Goal: Task Accomplishment & Management: Use online tool/utility

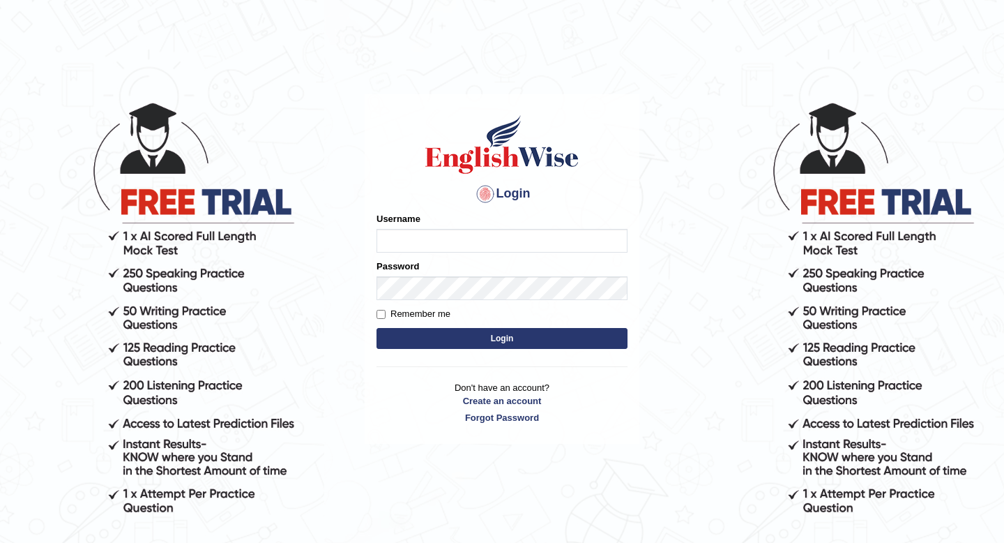
type input "susmitag_parramatta"
click at [430, 340] on button "Login" at bounding box center [502, 338] width 251 height 21
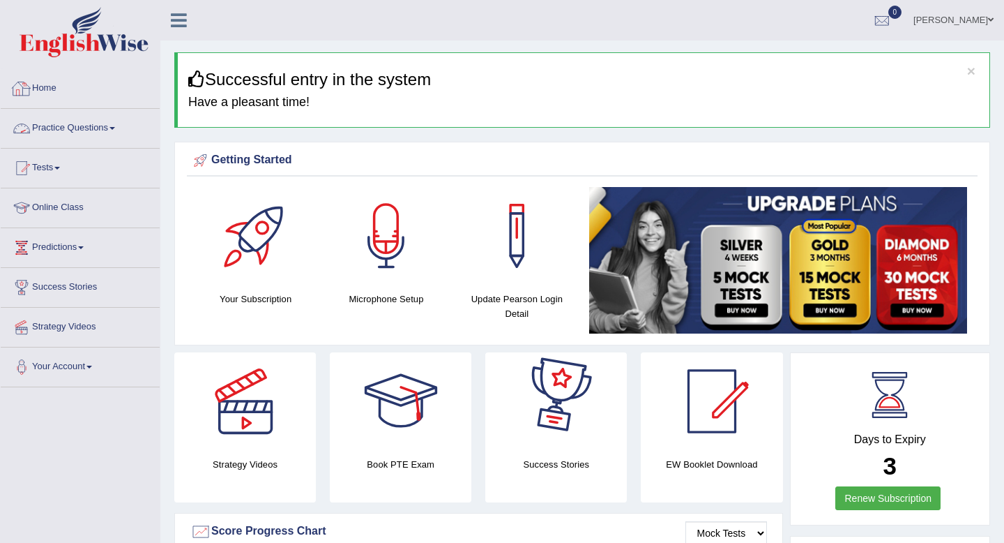
click at [80, 130] on link "Practice Questions" at bounding box center [80, 126] width 159 height 35
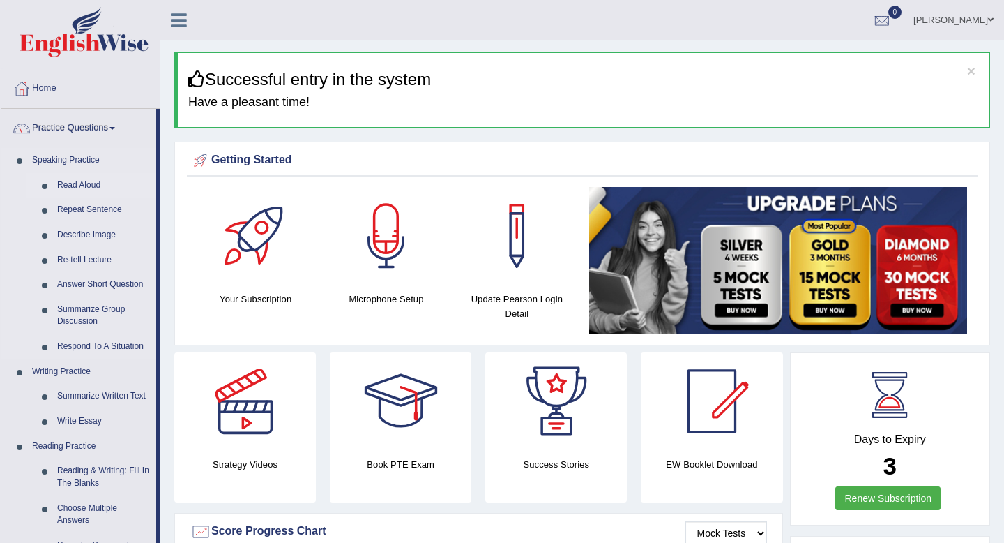
click at [81, 187] on link "Read Aloud" at bounding box center [103, 185] width 105 height 25
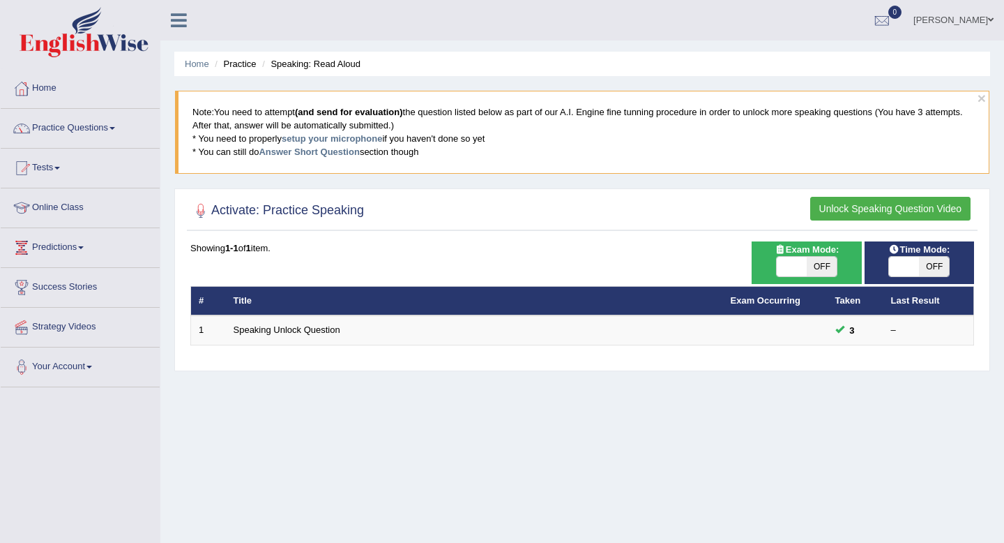
click at [917, 279] on div "Time Mode: ON OFF" at bounding box center [919, 262] width 109 height 43
click at [917, 271] on span at bounding box center [904, 267] width 30 height 20
checkbox input "true"
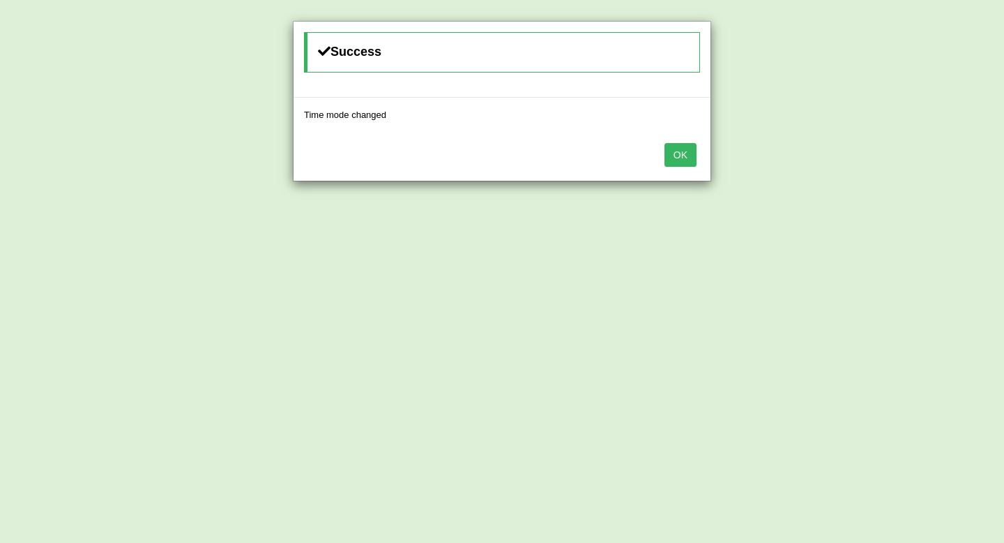
click at [683, 148] on button "OK" at bounding box center [681, 155] width 32 height 24
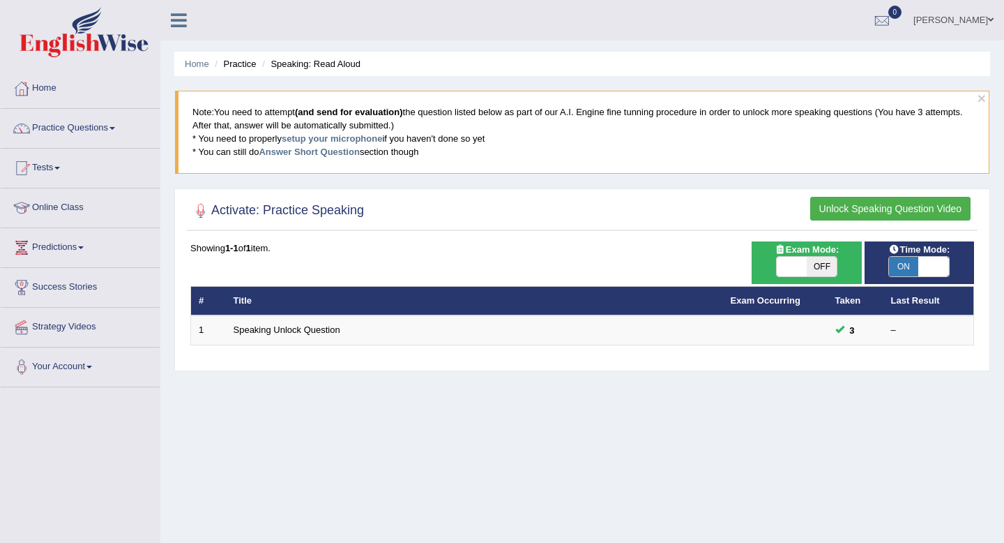
click at [819, 260] on span "OFF" at bounding box center [822, 267] width 30 height 20
checkbox input "true"
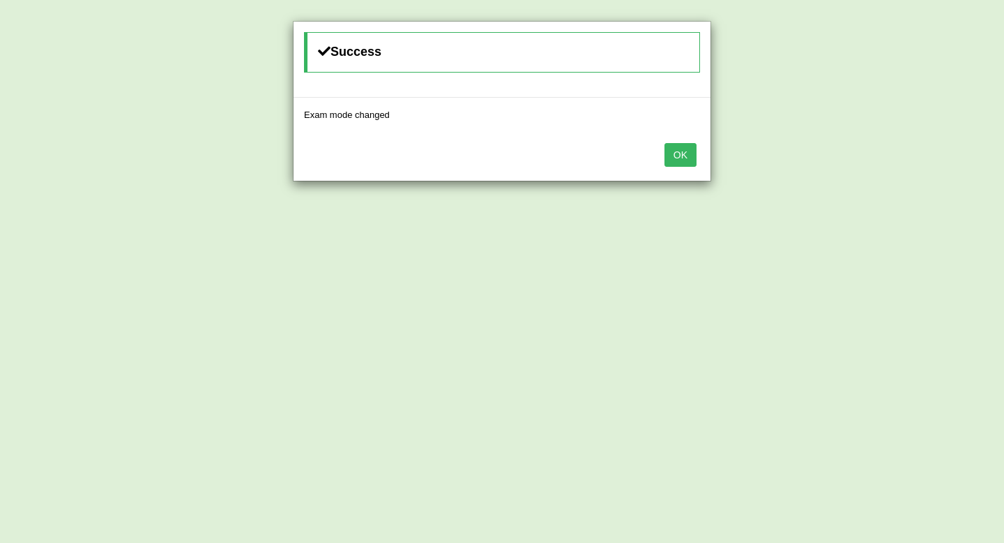
click at [692, 153] on button "OK" at bounding box center [681, 155] width 32 height 24
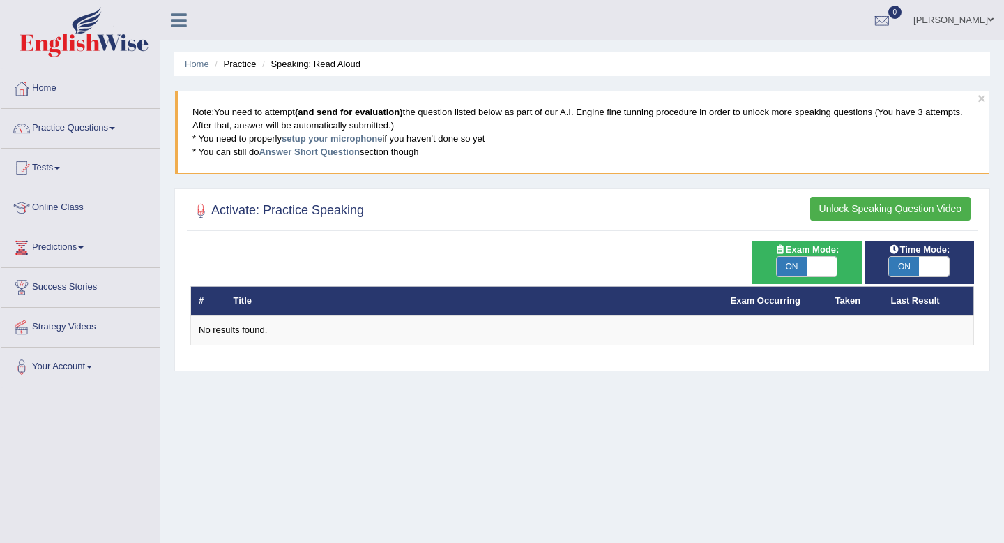
click at [787, 266] on span "ON" at bounding box center [792, 267] width 30 height 20
checkbox input "false"
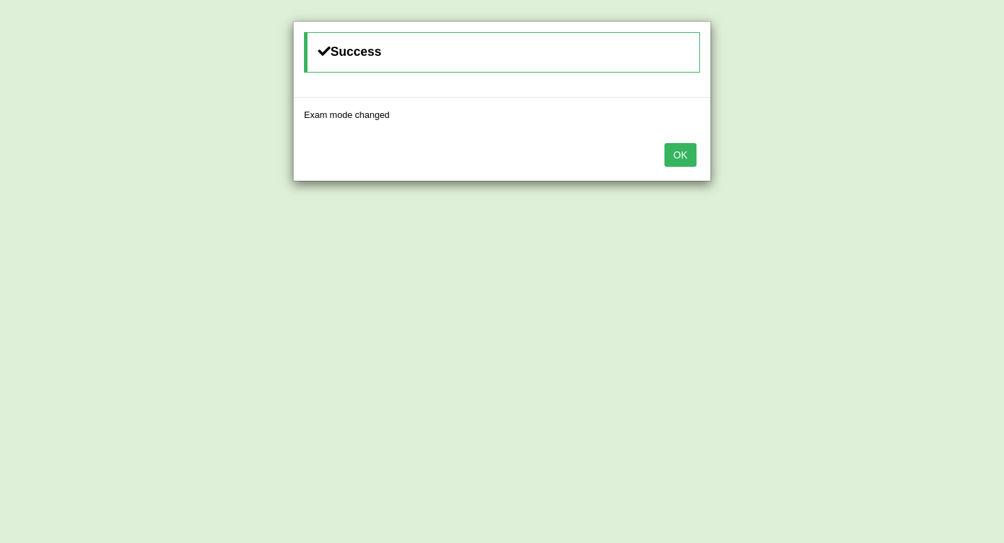
click at [684, 154] on button "OK" at bounding box center [681, 155] width 32 height 24
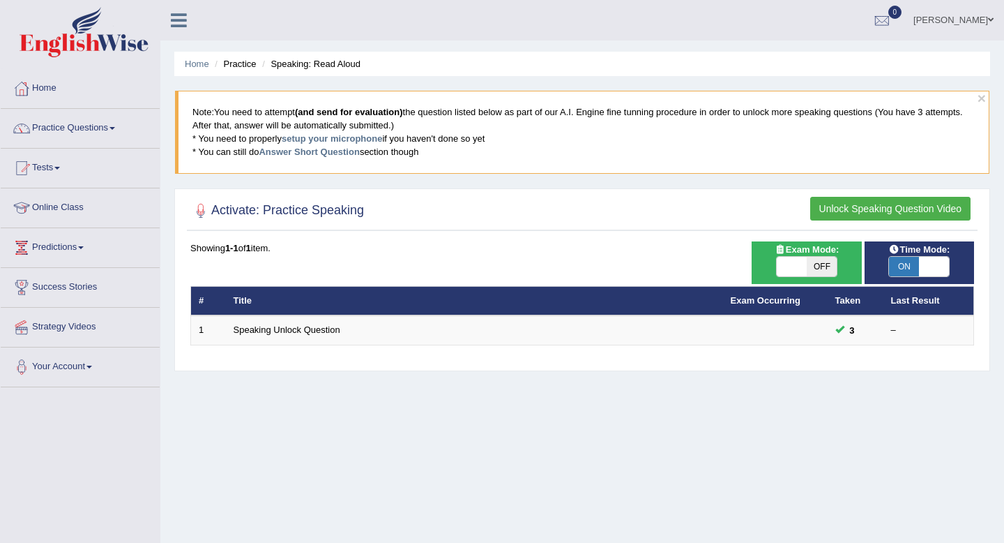
click at [819, 266] on span "OFF" at bounding box center [822, 267] width 30 height 20
checkbox input "true"
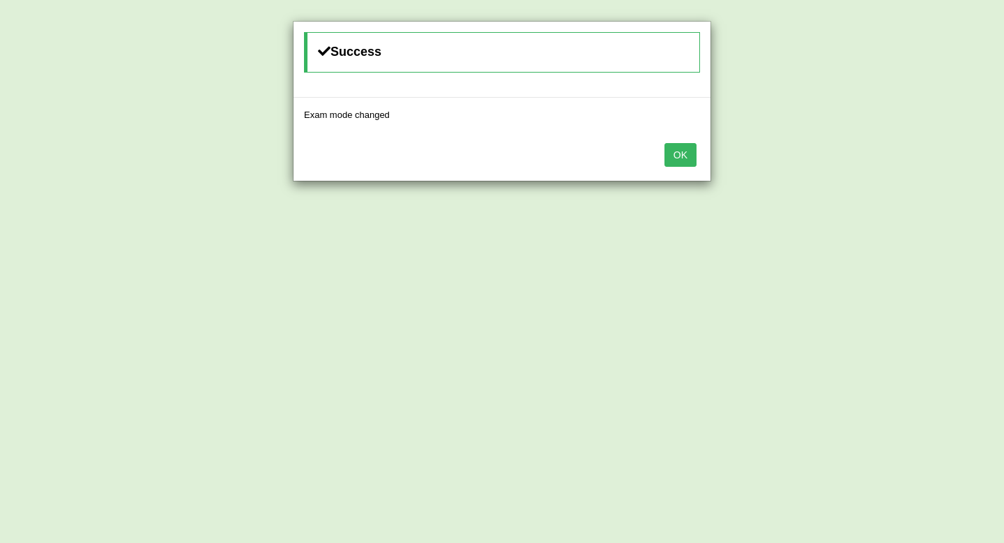
click at [689, 151] on button "OK" at bounding box center [681, 155] width 32 height 24
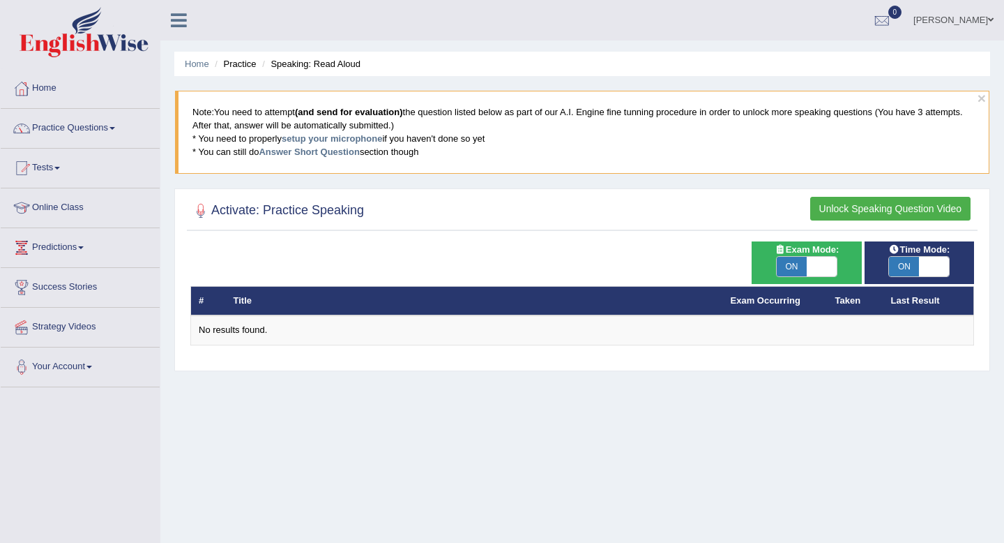
click at [911, 264] on span "ON" at bounding box center [904, 267] width 30 height 20
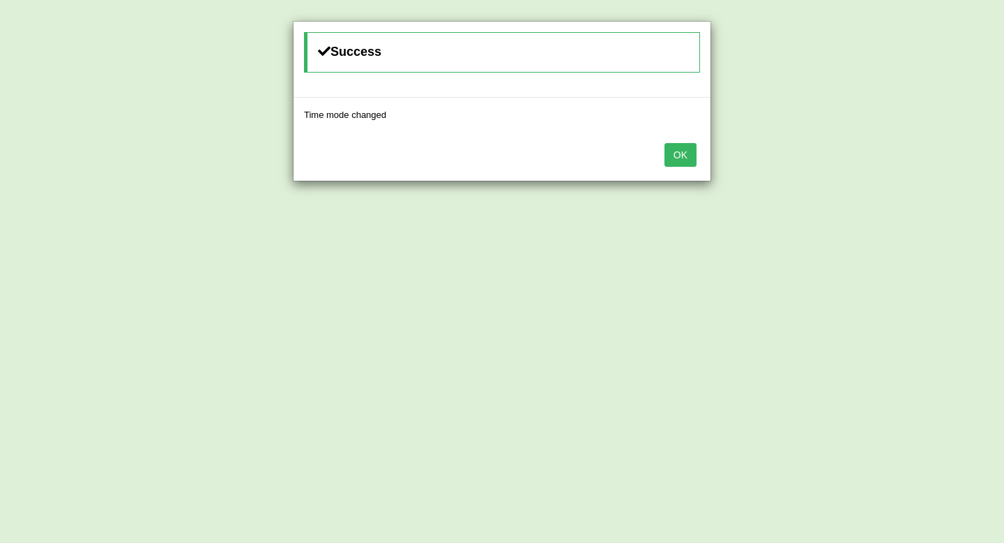
click at [682, 148] on button "OK" at bounding box center [681, 155] width 32 height 24
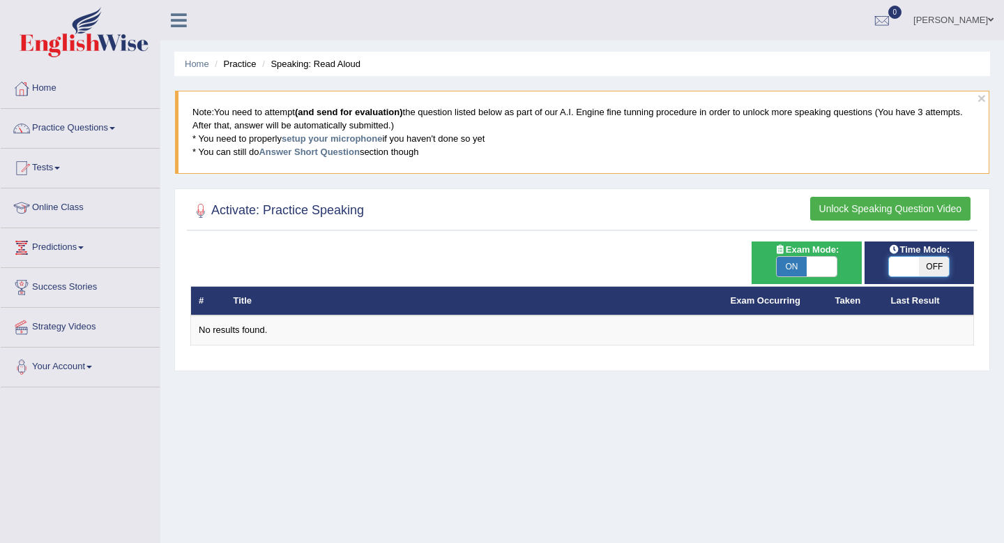
click at [905, 264] on span at bounding box center [904, 267] width 30 height 20
checkbox input "true"
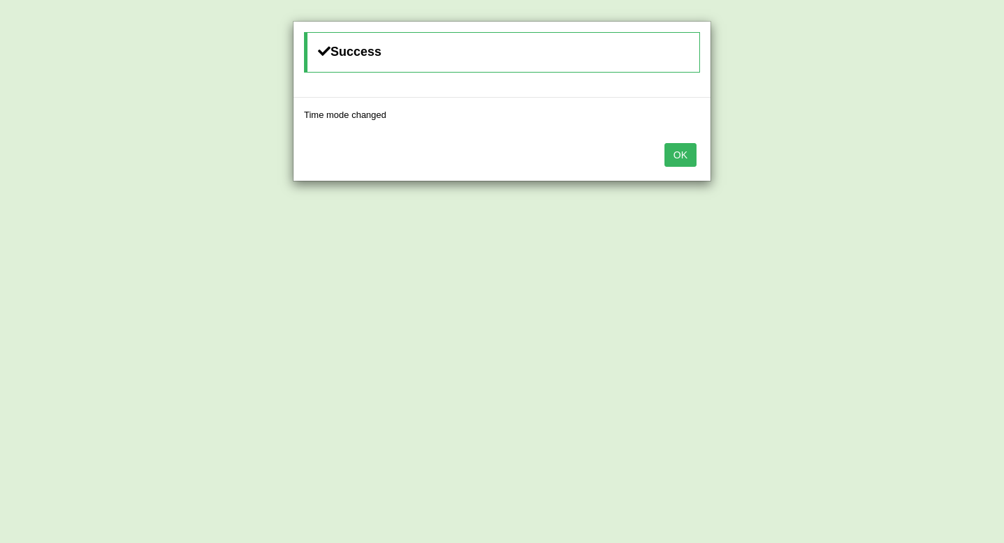
click at [691, 151] on button "OK" at bounding box center [681, 155] width 32 height 24
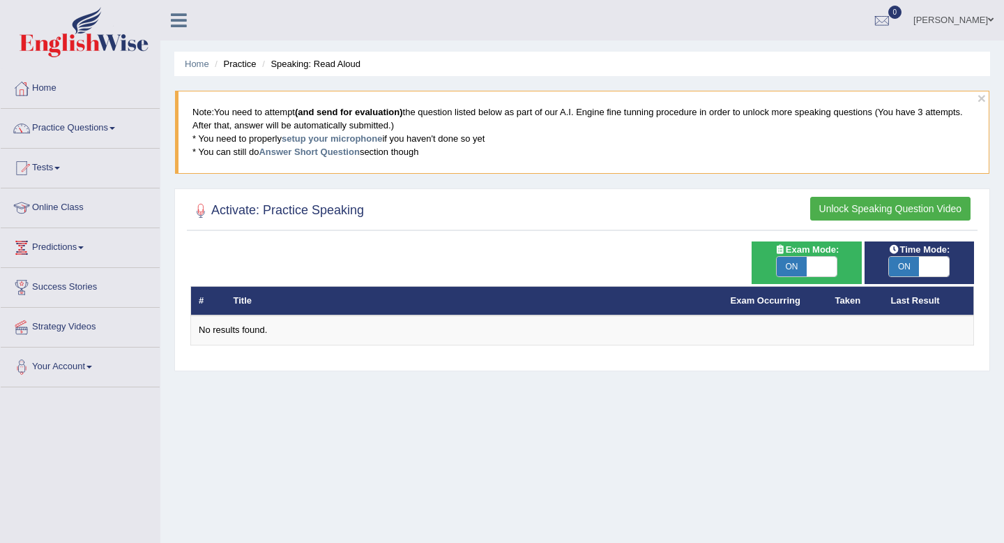
click at [801, 268] on span "ON" at bounding box center [792, 267] width 30 height 20
checkbox input "false"
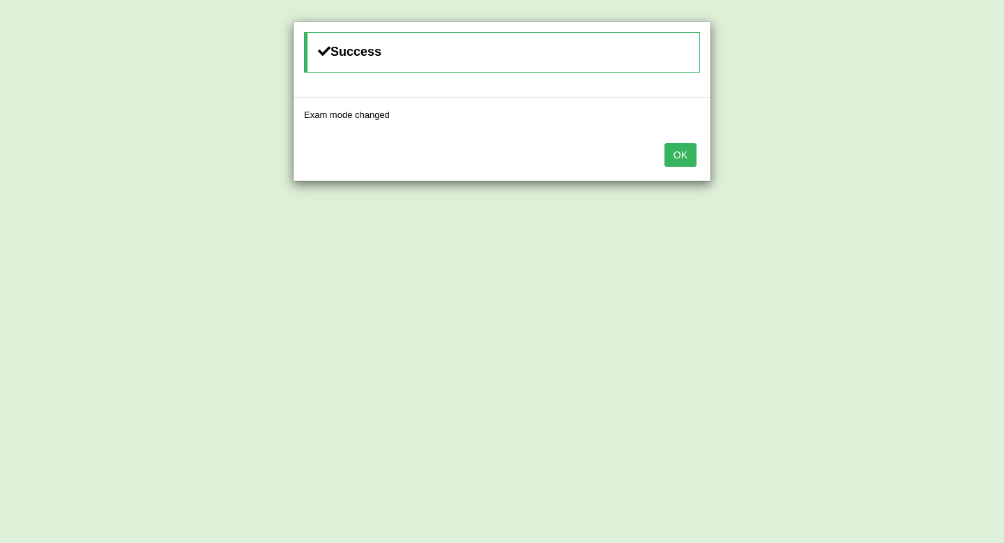
click at [680, 157] on button "OK" at bounding box center [681, 155] width 32 height 24
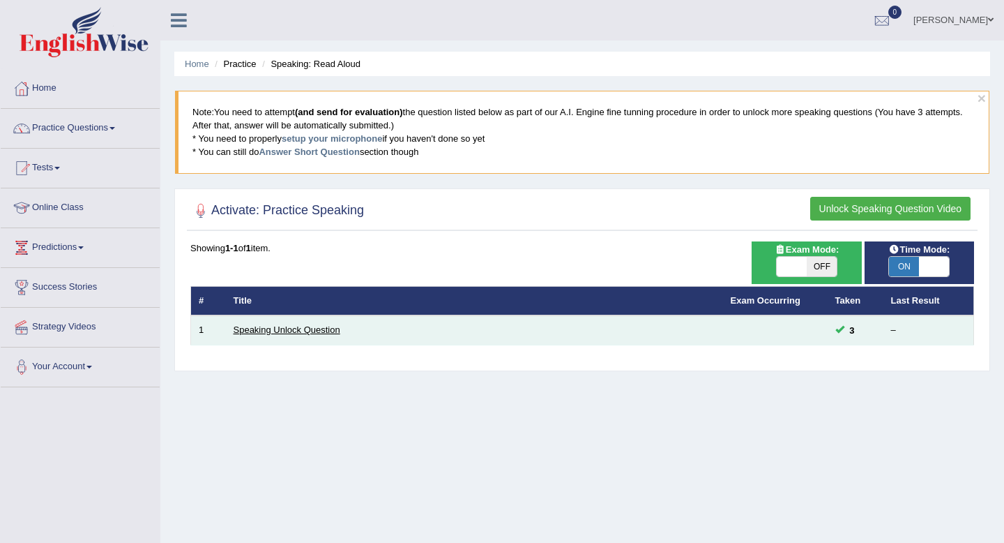
click at [274, 334] on link "Speaking Unlock Question" at bounding box center [287, 329] width 107 height 10
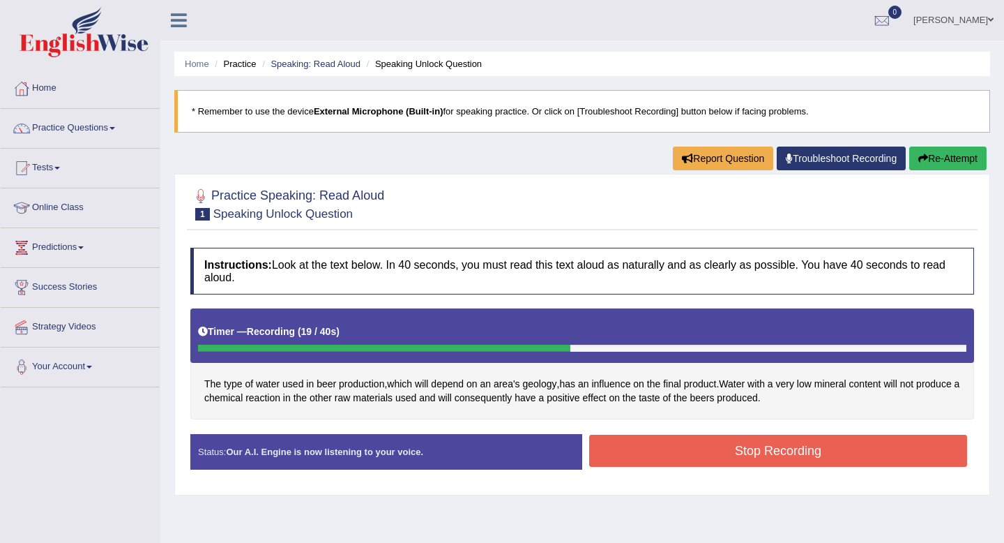
click at [617, 461] on button "Stop Recording" at bounding box center [778, 450] width 378 height 32
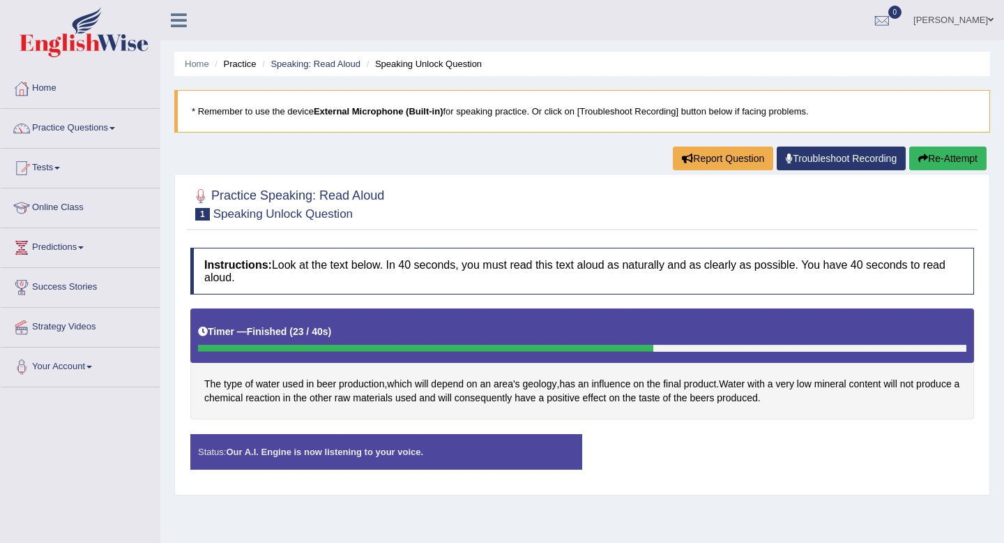
click at [388, 457] on div "Status: Our A.I. Engine is now listening to your voice." at bounding box center [386, 452] width 392 height 36
click at [96, 126] on link "Practice Questions" at bounding box center [80, 126] width 159 height 35
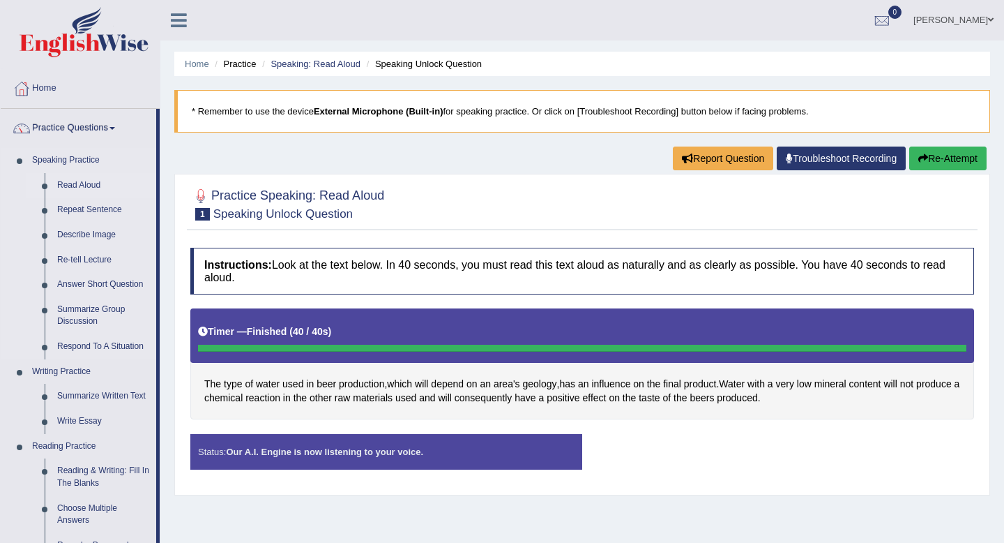
click at [85, 182] on link "Read Aloud" at bounding box center [103, 185] width 105 height 25
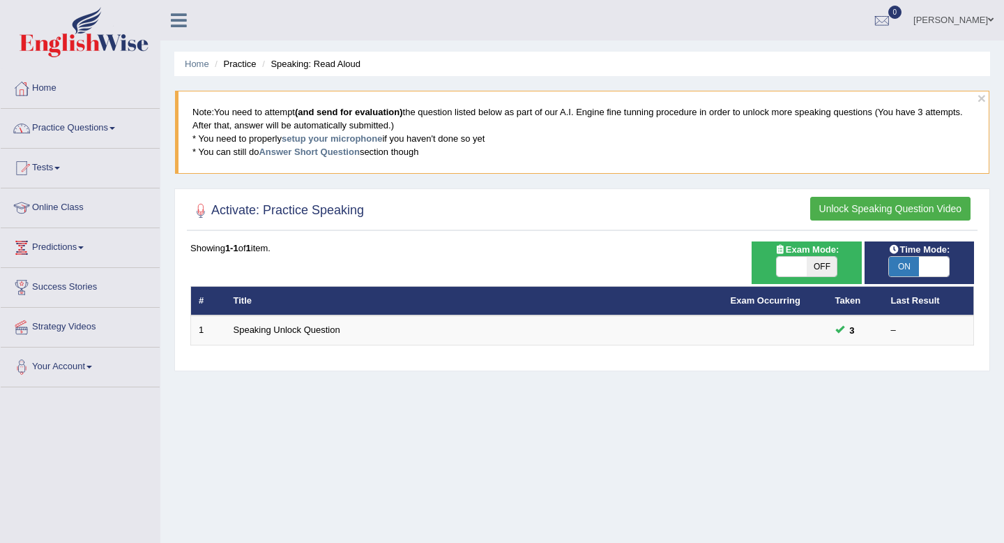
click at [839, 207] on button "Unlock Speaking Question Video" at bounding box center [890, 209] width 160 height 24
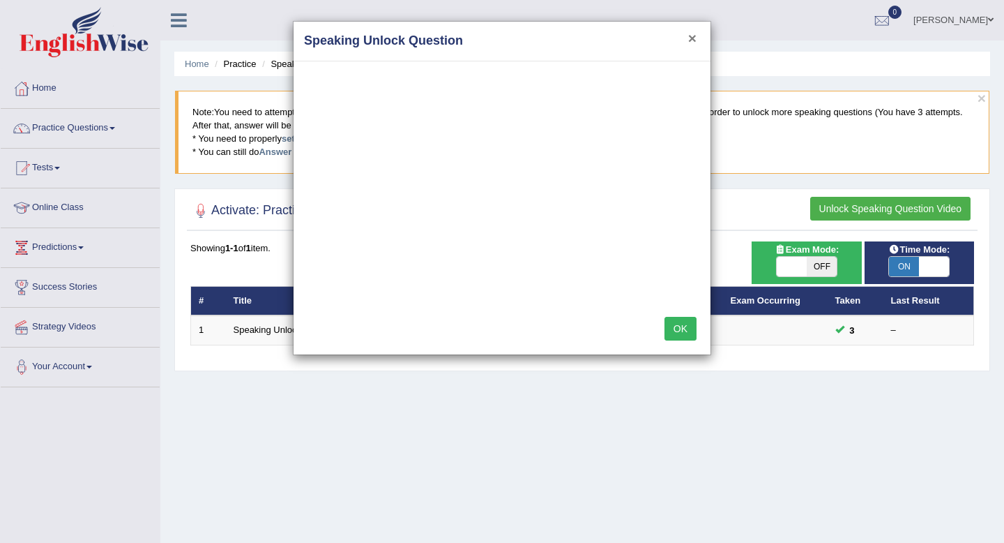
click at [690, 38] on button "×" at bounding box center [692, 38] width 8 height 15
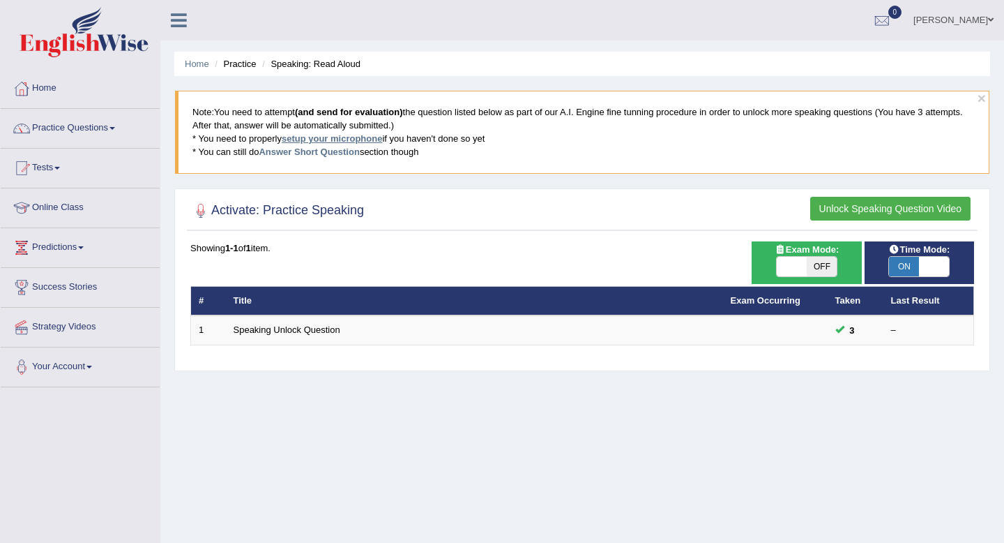
click at [335, 137] on link "setup your microphone" at bounding box center [332, 138] width 100 height 10
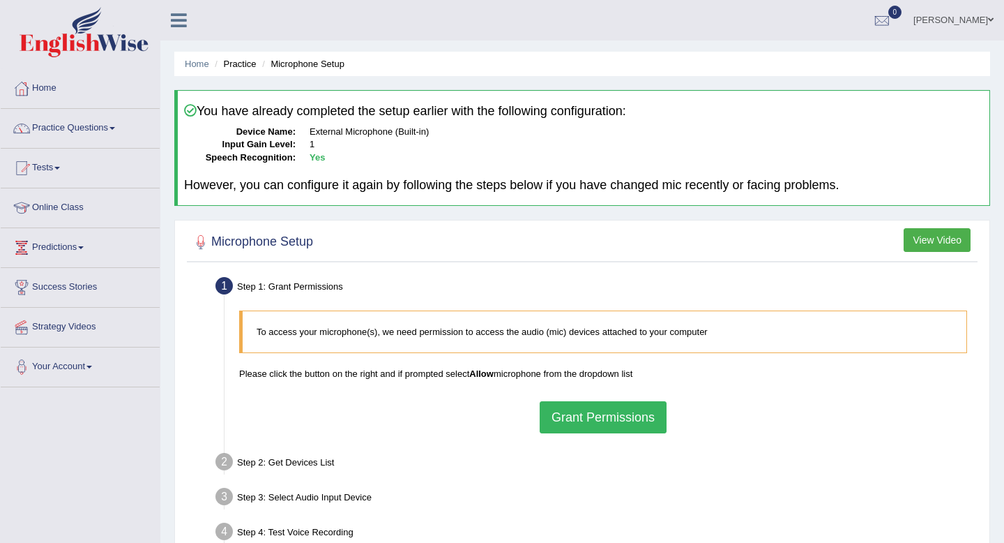
click at [931, 241] on button "View Video" at bounding box center [937, 240] width 67 height 24
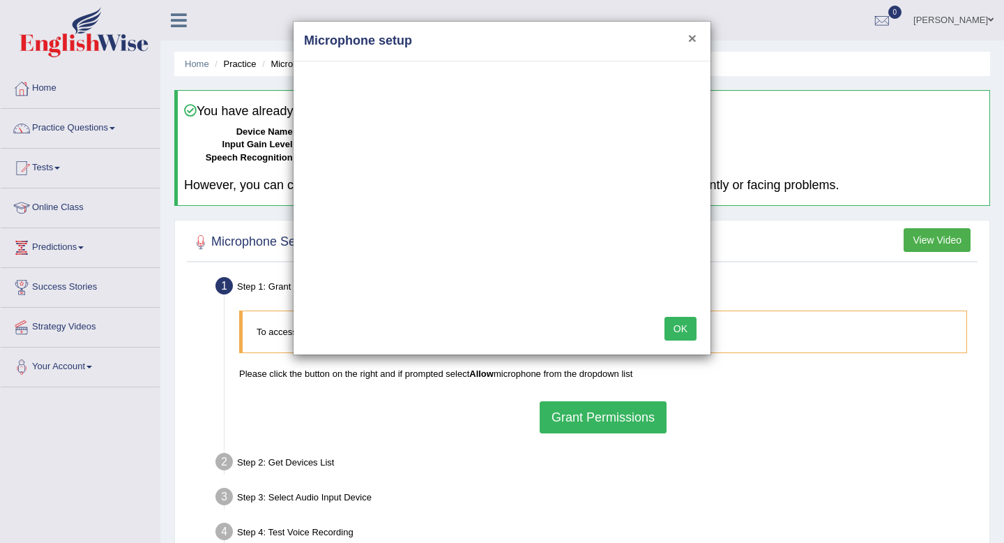
click at [695, 38] on button "×" at bounding box center [692, 38] width 8 height 15
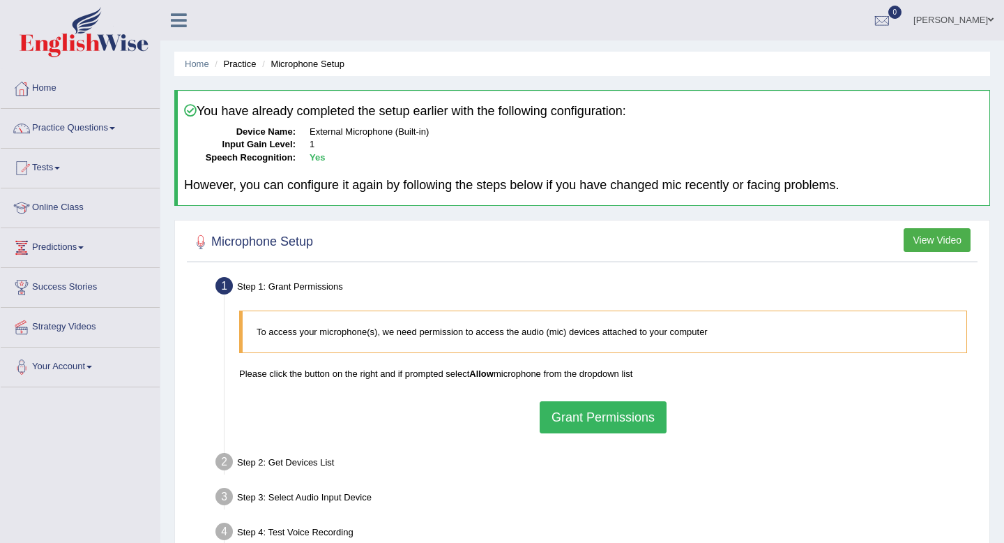
click at [604, 418] on button "Grant Permissions" at bounding box center [603, 417] width 127 height 32
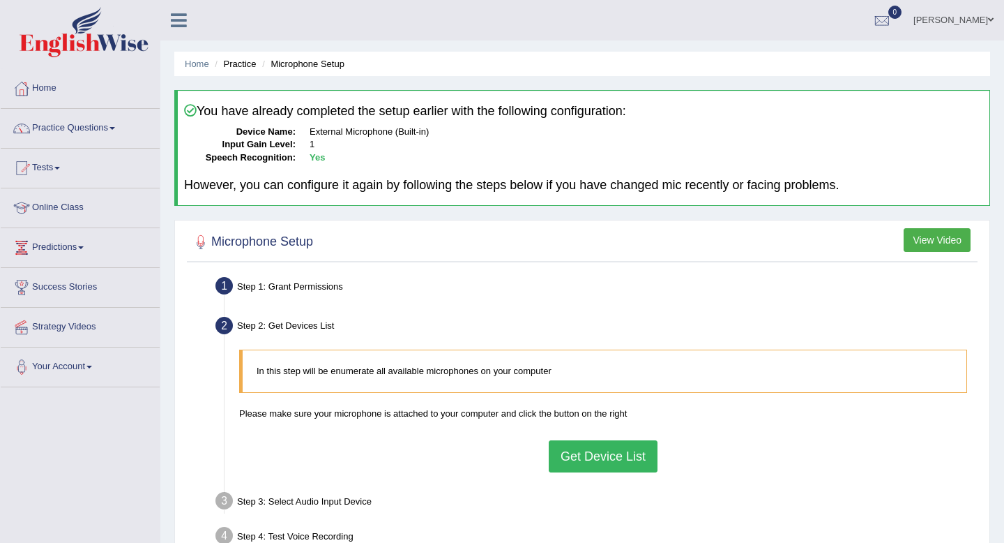
click at [612, 458] on button "Get Device List" at bounding box center [603, 456] width 109 height 32
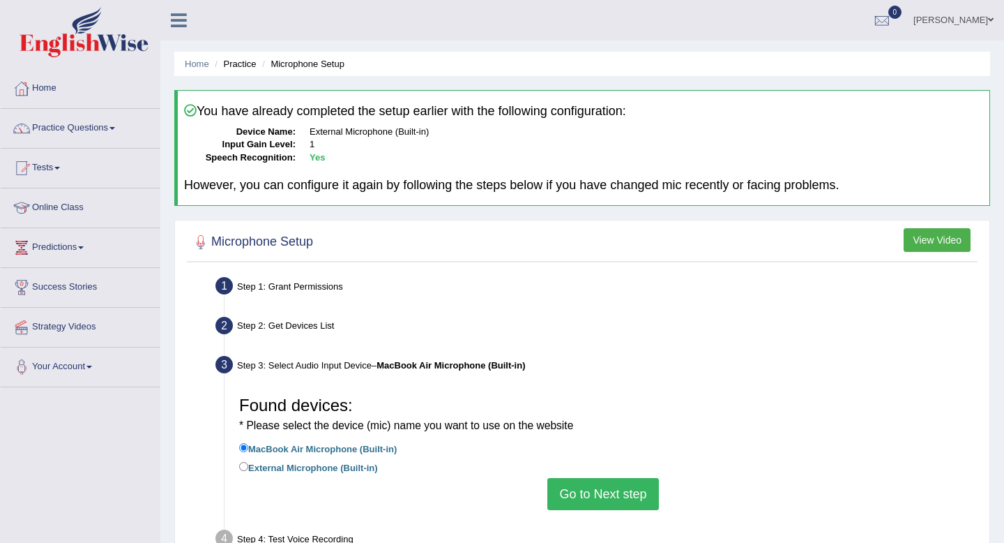
click at [580, 501] on button "Go to Next step" at bounding box center [602, 494] width 111 height 32
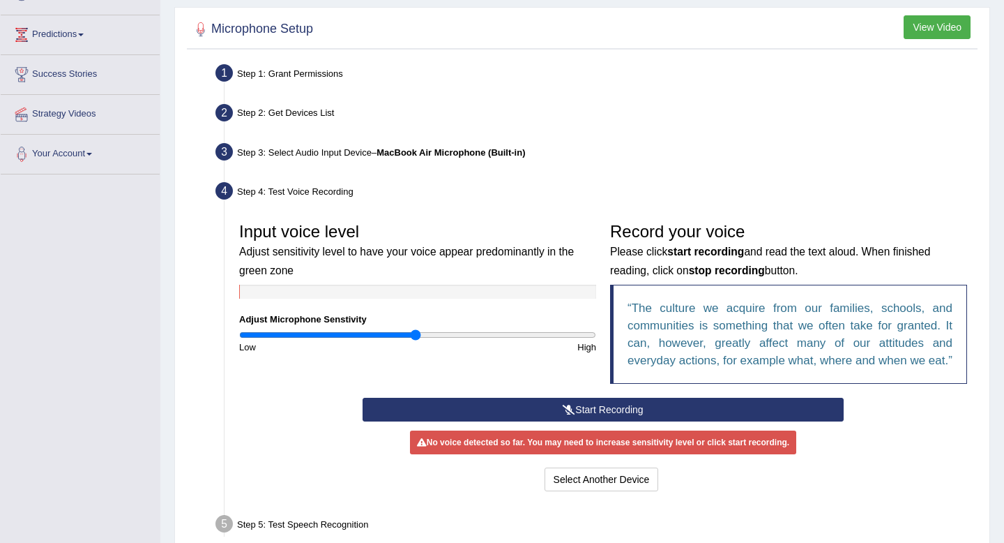
scroll to position [215, 0]
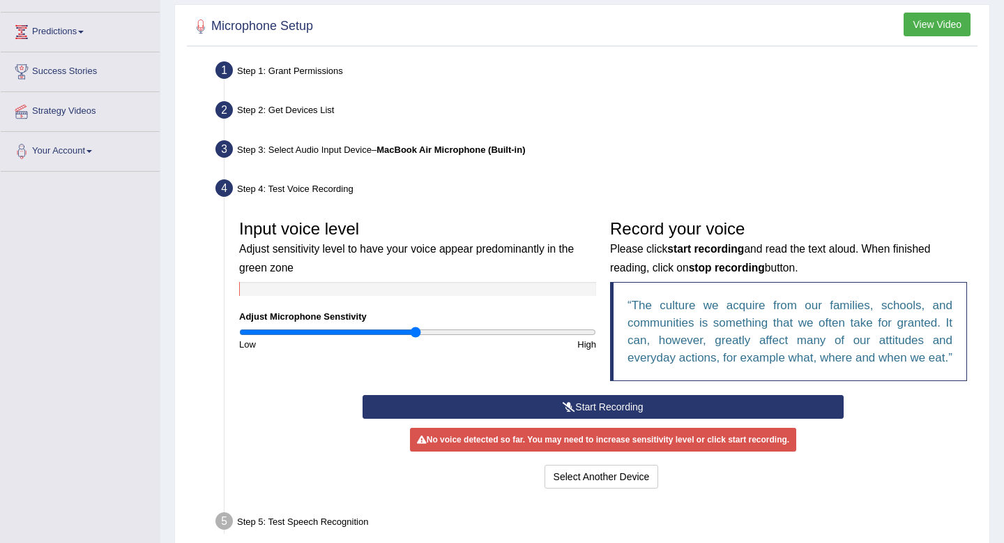
click at [585, 418] on button "Start Recording" at bounding box center [603, 407] width 481 height 24
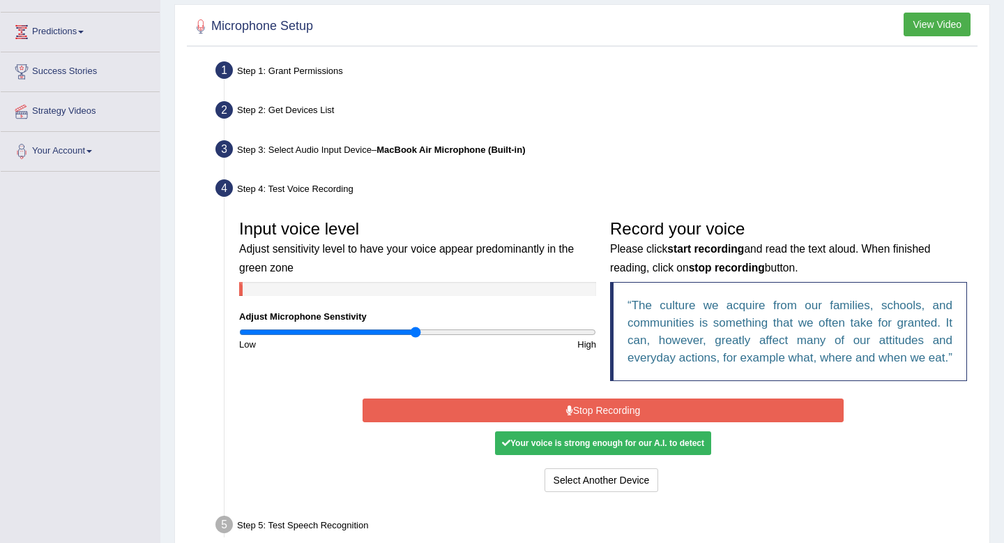
click at [585, 422] on button "Stop Recording" at bounding box center [603, 410] width 481 height 24
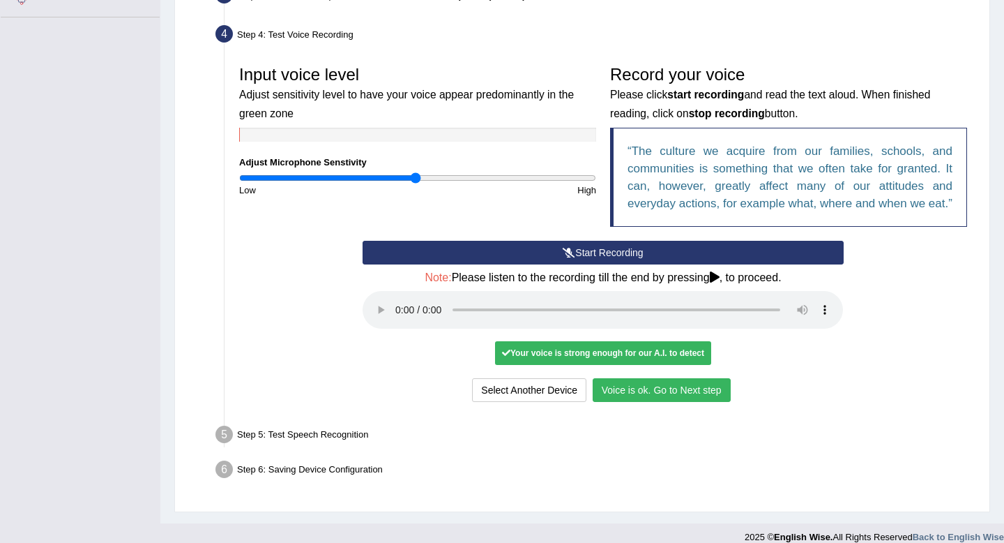
scroll to position [401, 0]
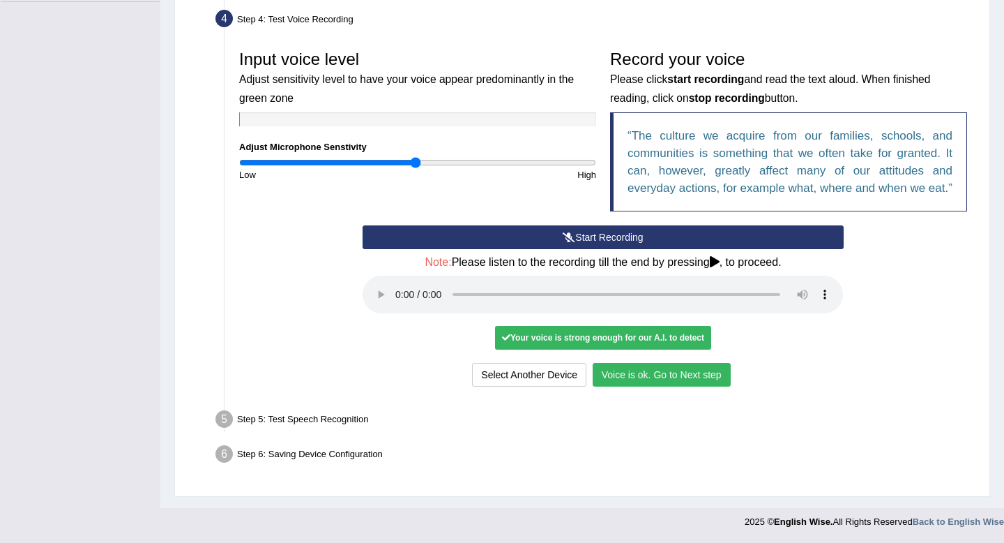
click at [651, 375] on button "Voice is ok. Go to Next step" at bounding box center [662, 375] width 138 height 24
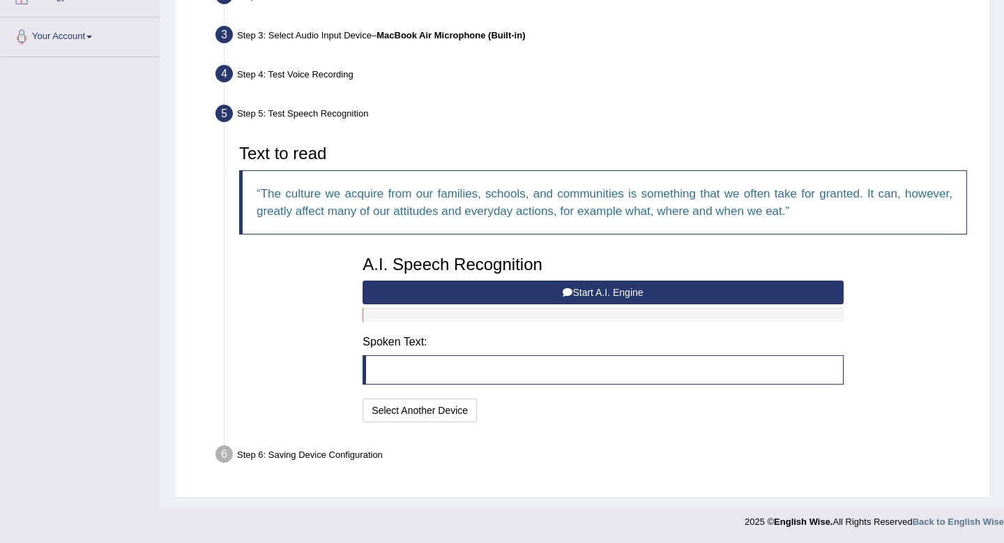
scroll to position [329, 0]
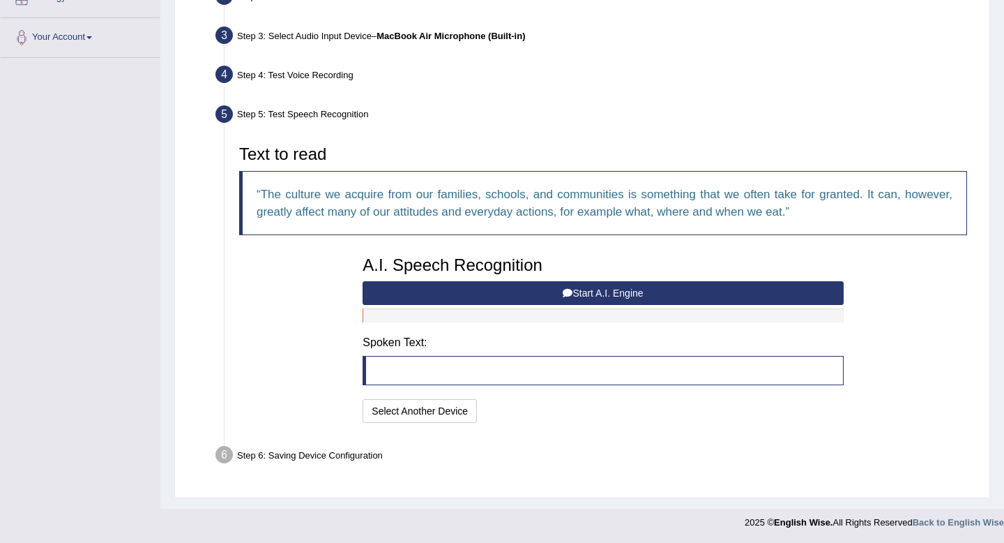
click at [513, 291] on button "Start A.I. Engine" at bounding box center [603, 293] width 481 height 24
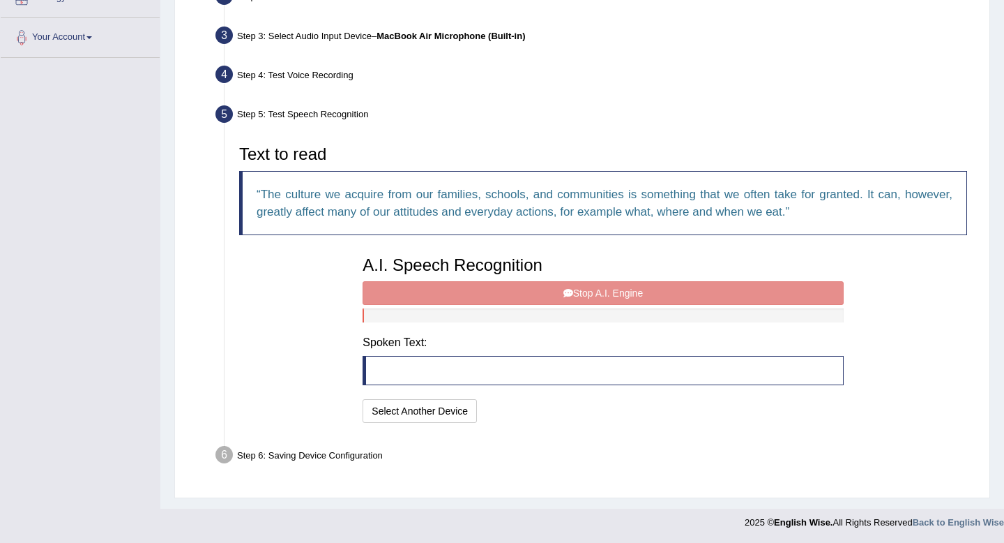
click at [530, 296] on div "A.I. Speech Recognition Start A.I. Engine Stop A.I. Engine Note: Please listen …" at bounding box center [603, 337] width 494 height 177
click at [566, 289] on div "A.I. Speech Recognition Start A.I. Engine Stop A.I. Engine Note: Please listen …" at bounding box center [603, 337] width 494 height 177
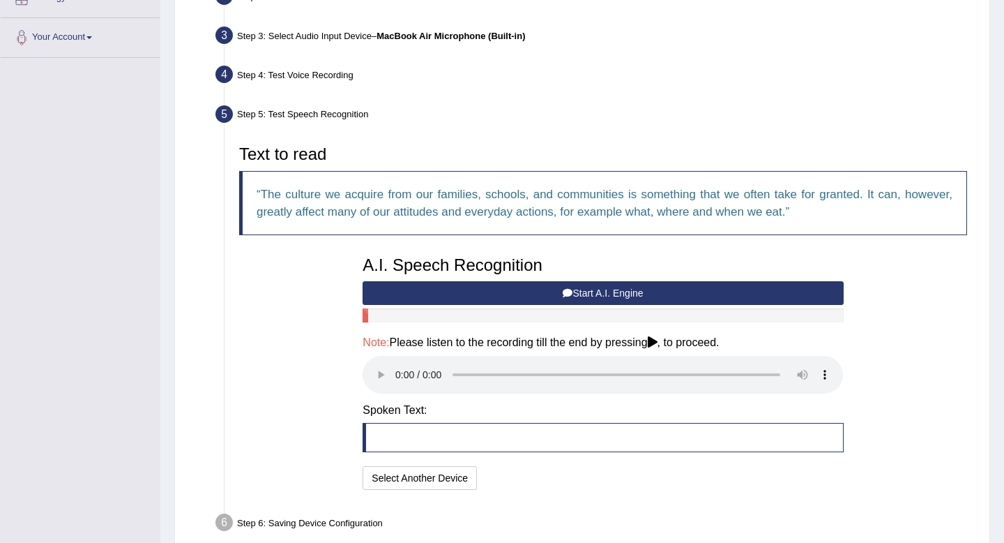
scroll to position [397, 0]
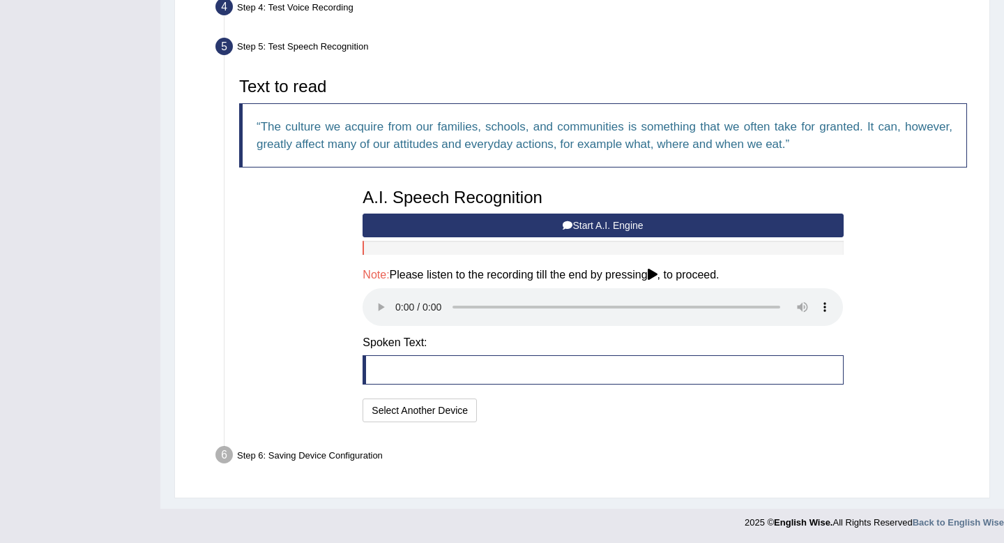
click at [276, 454] on div "Step 6: Saving Device Configuration" at bounding box center [596, 456] width 774 height 31
click at [626, 227] on button "Start A.I. Engine" at bounding box center [603, 225] width 481 height 24
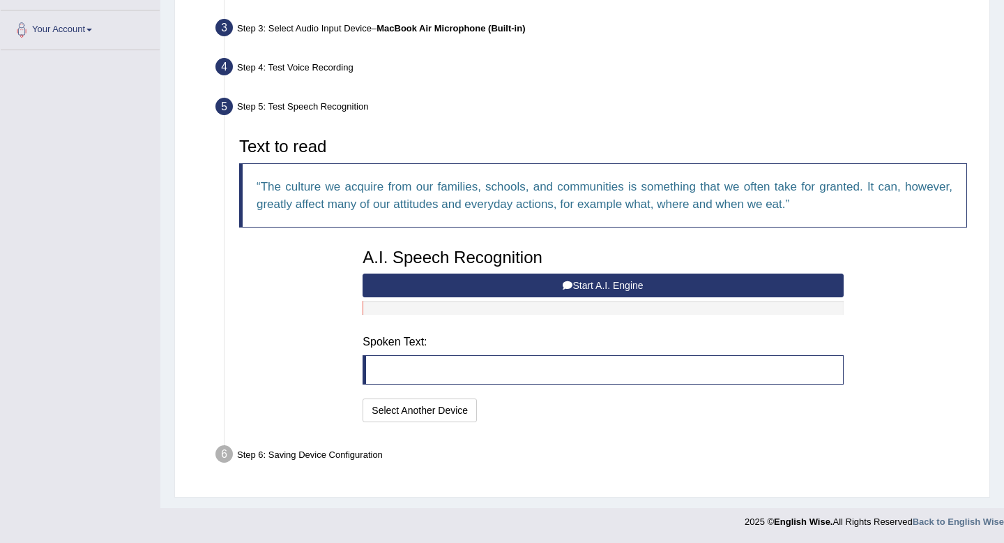
scroll to position [329, 0]
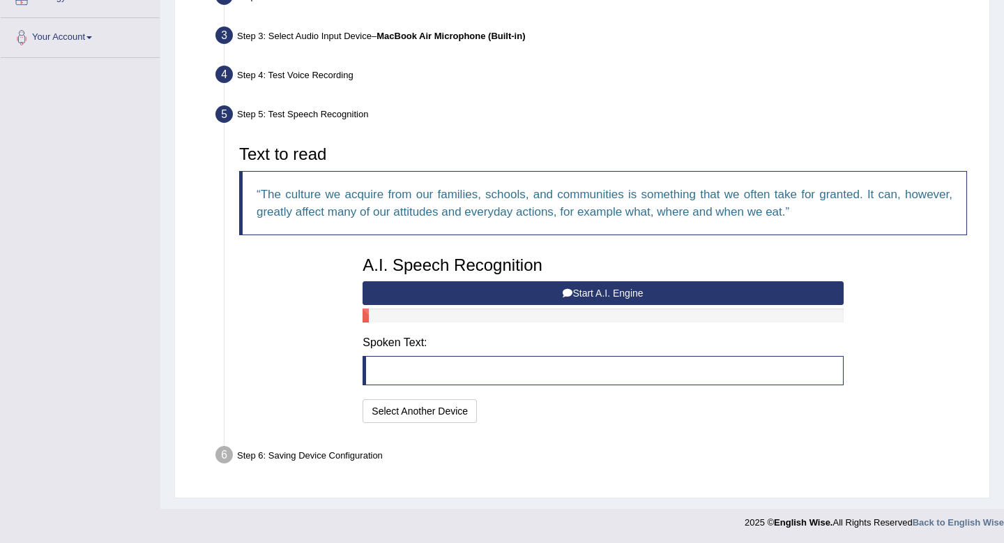
click at [588, 296] on button "Start A.I. Engine" at bounding box center [603, 293] width 481 height 24
click at [649, 299] on button "Start A.I. Engine" at bounding box center [603, 293] width 481 height 24
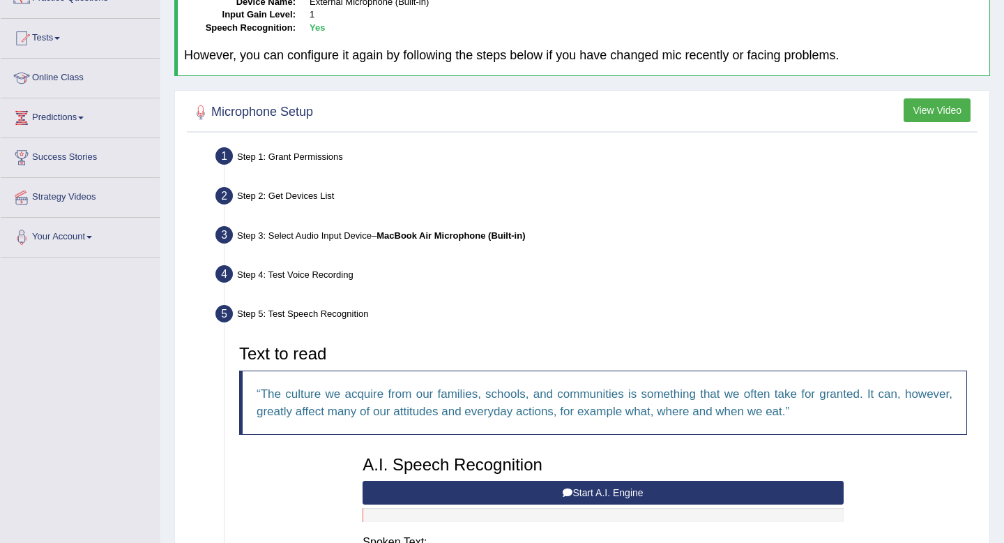
scroll to position [0, 0]
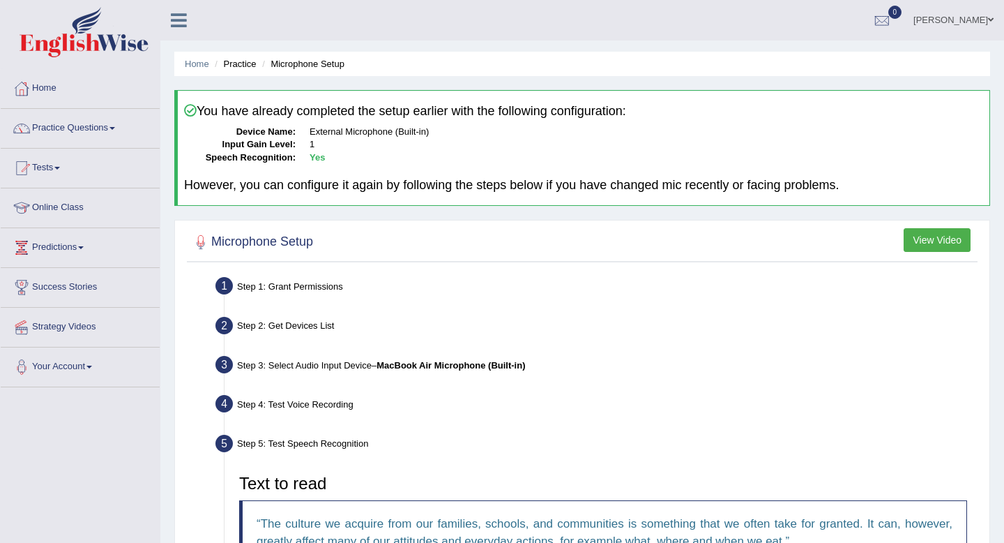
click at [921, 241] on button "View Video" at bounding box center [937, 240] width 67 height 24
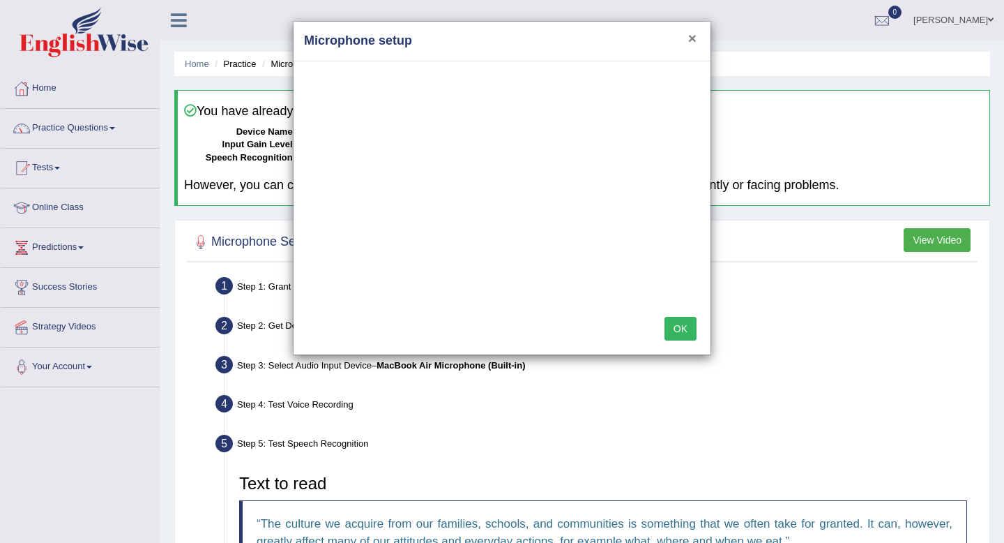
click at [690, 36] on button "×" at bounding box center [692, 38] width 8 height 15
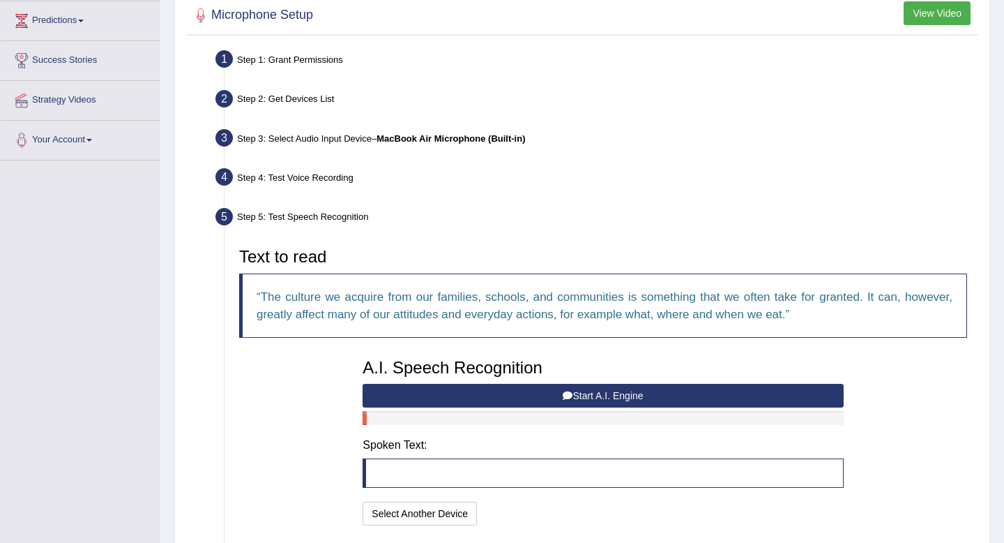
scroll to position [329, 0]
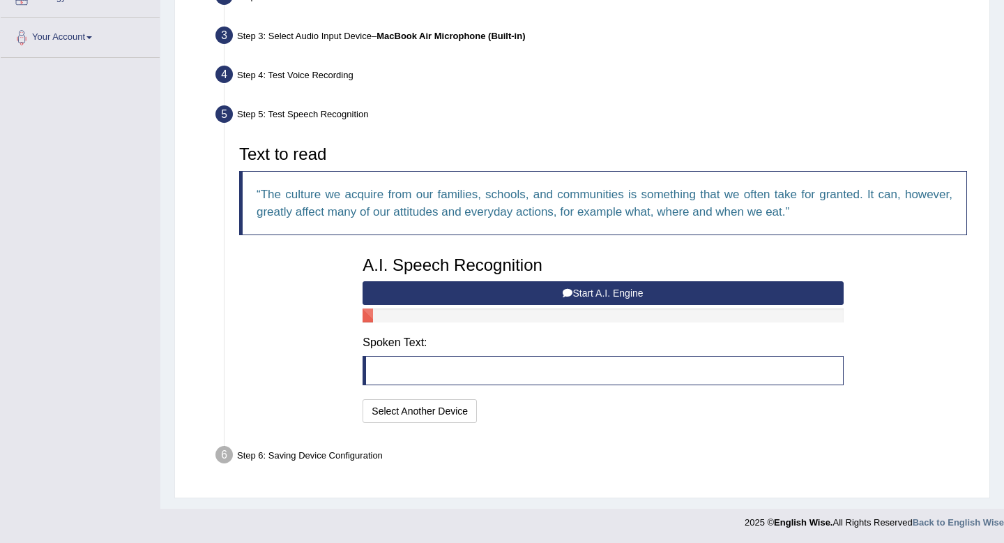
click at [587, 289] on button "Start A.I. Engine" at bounding box center [603, 293] width 481 height 24
click at [453, 374] on blockquote at bounding box center [603, 370] width 481 height 29
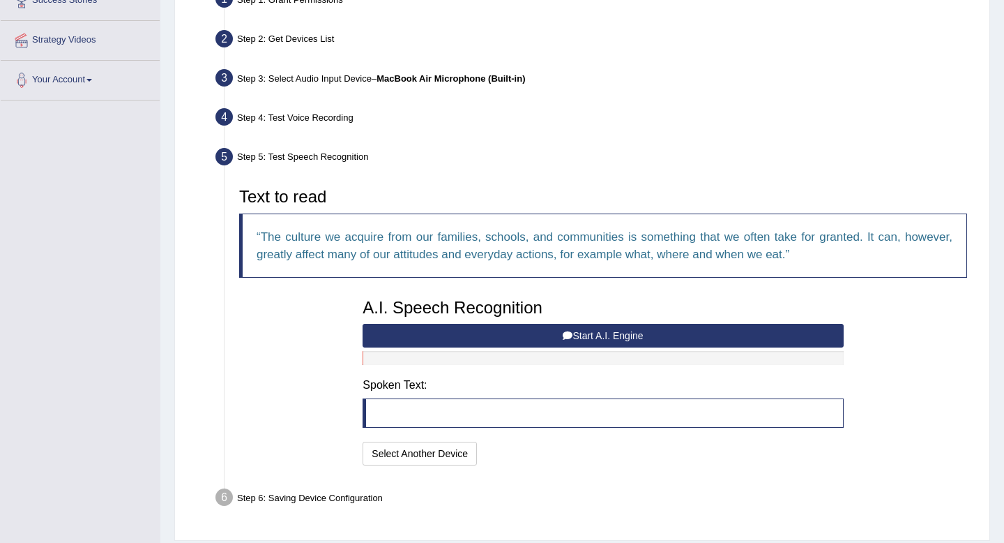
scroll to position [286, 0]
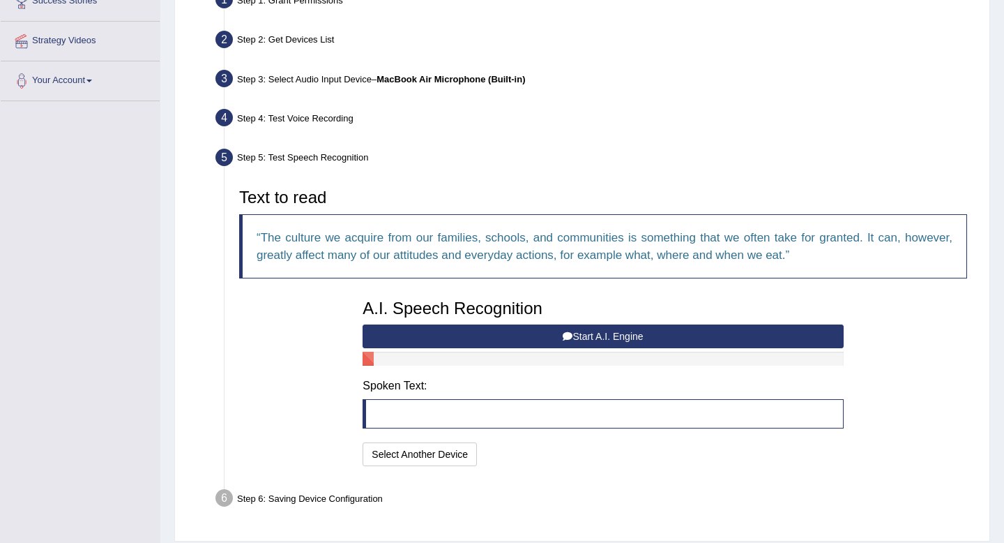
click at [529, 337] on button "Start A.I. Engine" at bounding box center [603, 336] width 481 height 24
click at [585, 333] on button "Start A.I. Engine" at bounding box center [603, 336] width 481 height 24
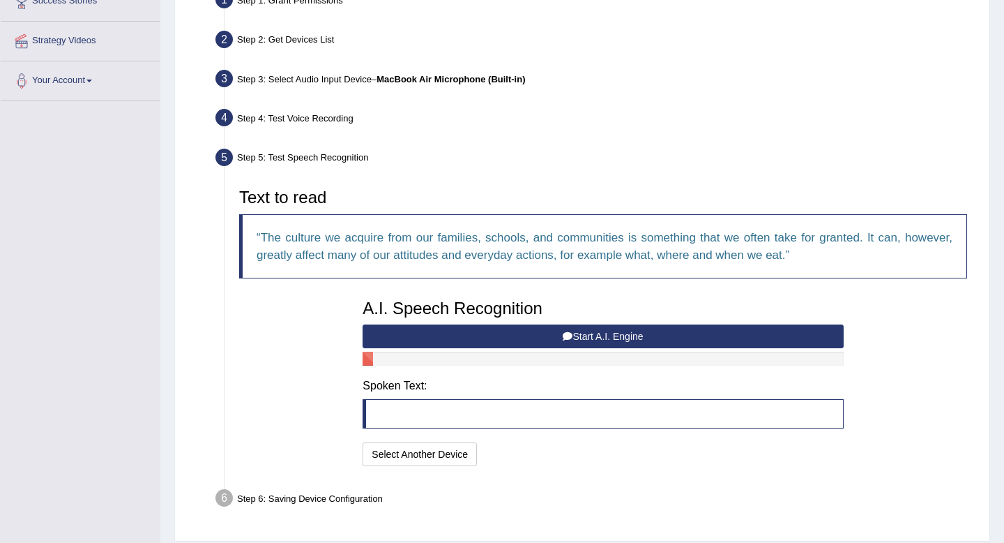
click at [585, 333] on button "Start A.I. Engine" at bounding box center [603, 336] width 481 height 24
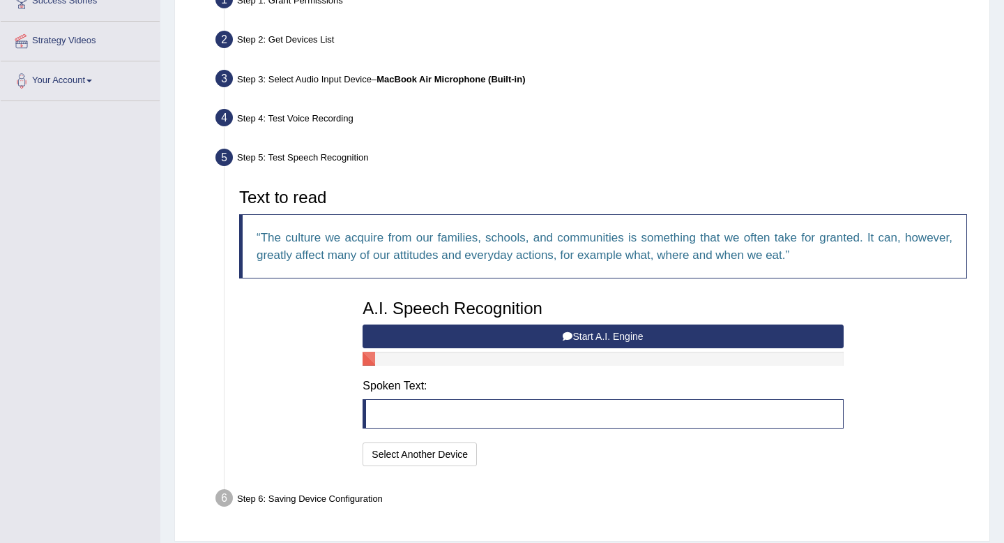
click at [585, 332] on button "Start A.I. Engine" at bounding box center [603, 336] width 481 height 24
click at [467, 411] on blockquote at bounding box center [603, 413] width 481 height 29
click at [598, 342] on button "Start A.I. Engine" at bounding box center [603, 336] width 481 height 24
click at [457, 457] on button "Select Another Device" at bounding box center [420, 454] width 114 height 24
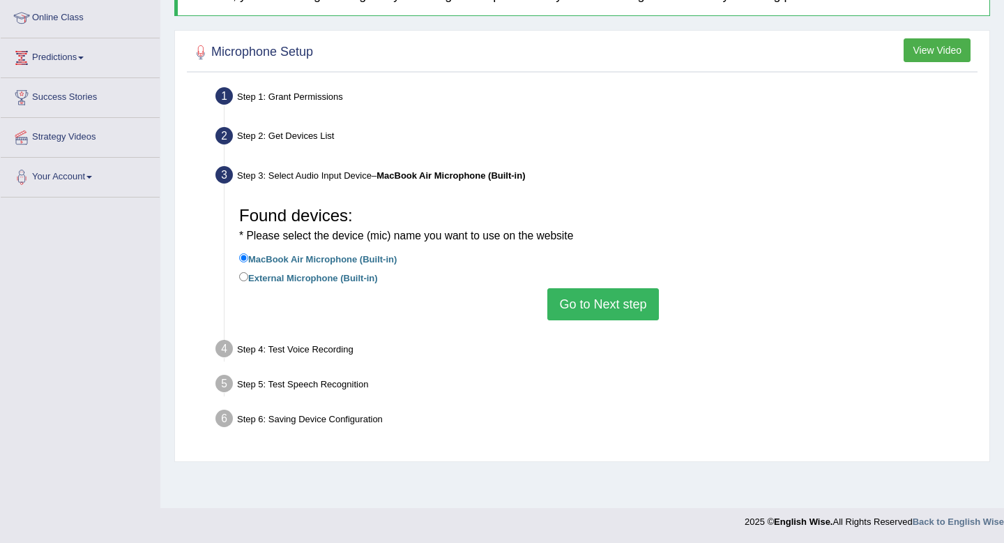
scroll to position [190, 0]
click at [241, 275] on input "External Microphone (Built-in)" at bounding box center [243, 276] width 9 height 9
radio input "true"
click at [607, 303] on button "Go to Next step" at bounding box center [602, 304] width 111 height 32
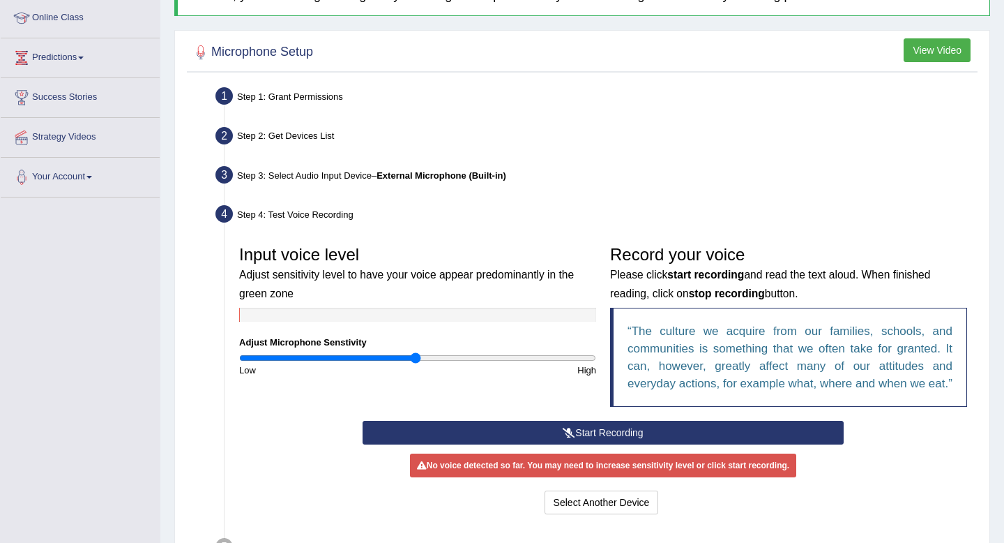
click at [539, 444] on button "Start Recording" at bounding box center [603, 433] width 481 height 24
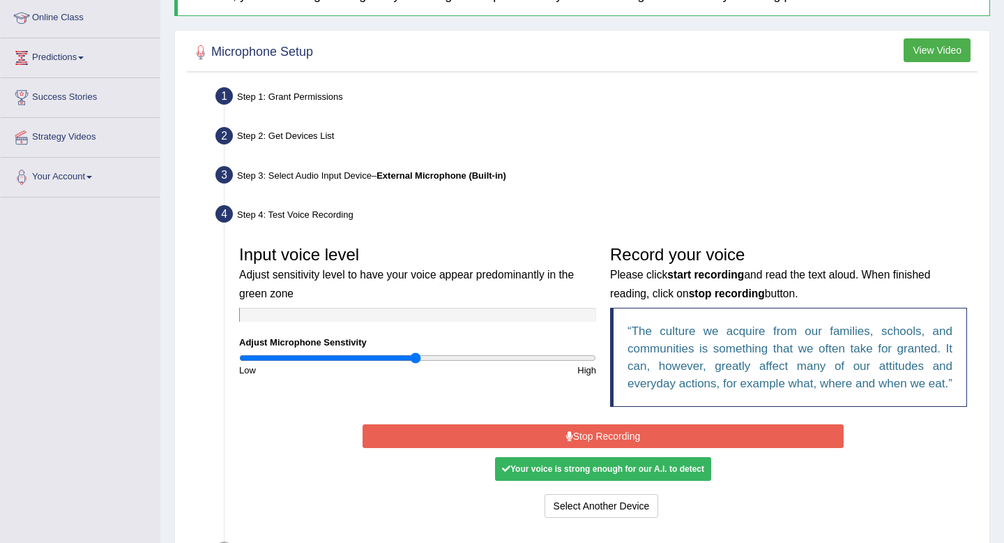
click at [539, 448] on button "Stop Recording" at bounding box center [603, 436] width 481 height 24
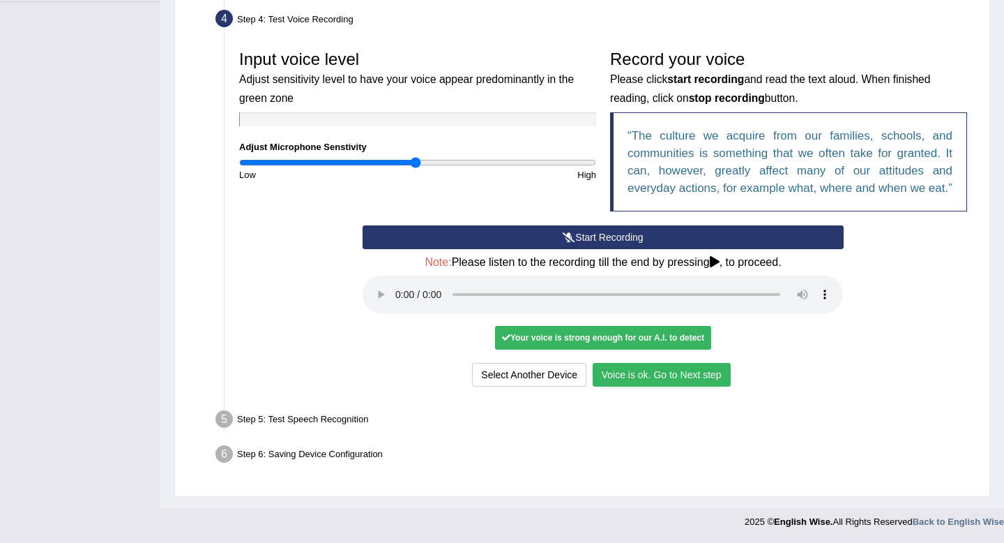
scroll to position [401, 0]
click at [623, 380] on button "Voice is ok. Go to Next step" at bounding box center [662, 375] width 138 height 24
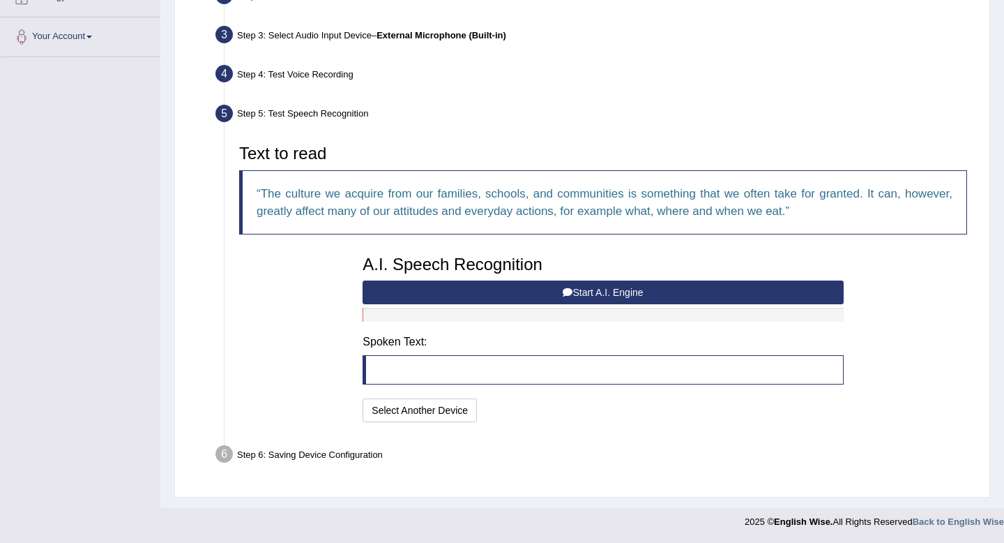
scroll to position [329, 0]
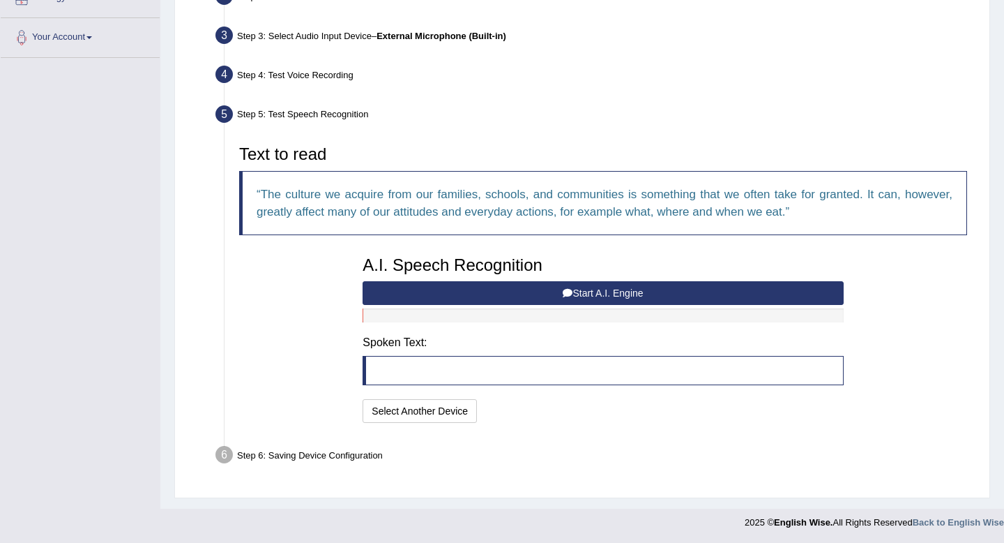
click at [571, 285] on button "Start A.I. Engine" at bounding box center [603, 293] width 481 height 24
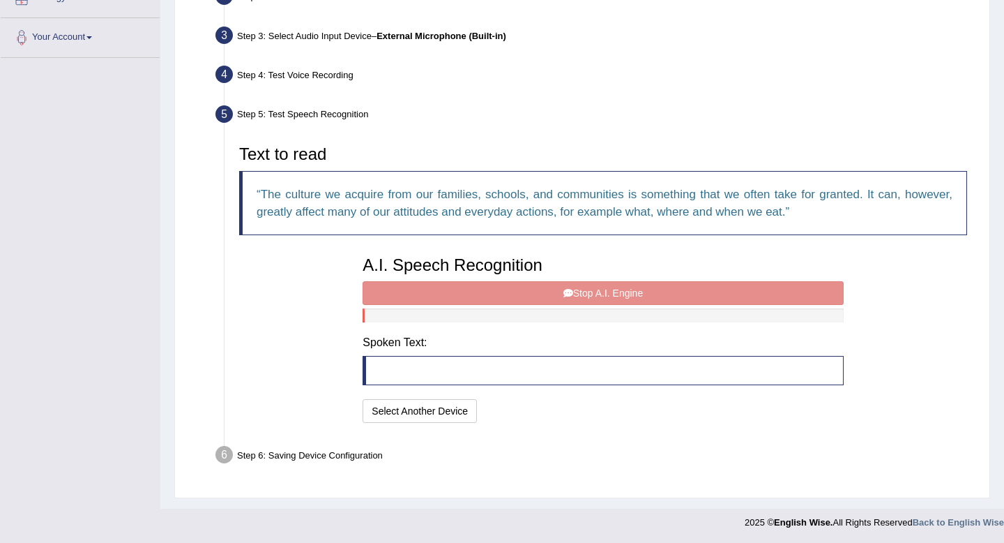
click at [554, 294] on div "A.I. Speech Recognition Start A.I. Engine Stop A.I. Engine Note: Please listen …" at bounding box center [603, 337] width 494 height 177
click at [400, 292] on div "A.I. Speech Recognition Start A.I. Engine Stop A.I. Engine Note: Please listen …" at bounding box center [603, 337] width 494 height 177
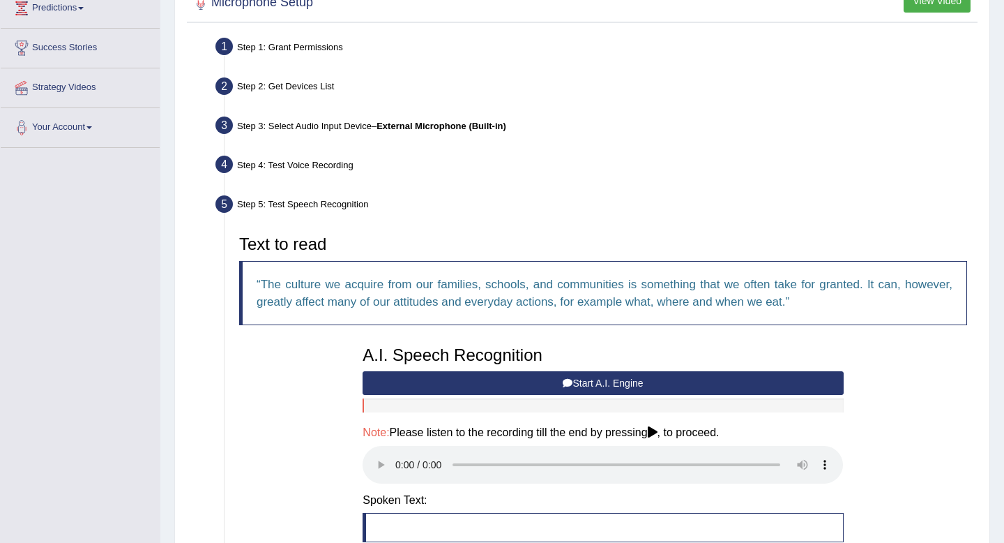
scroll to position [0, 0]
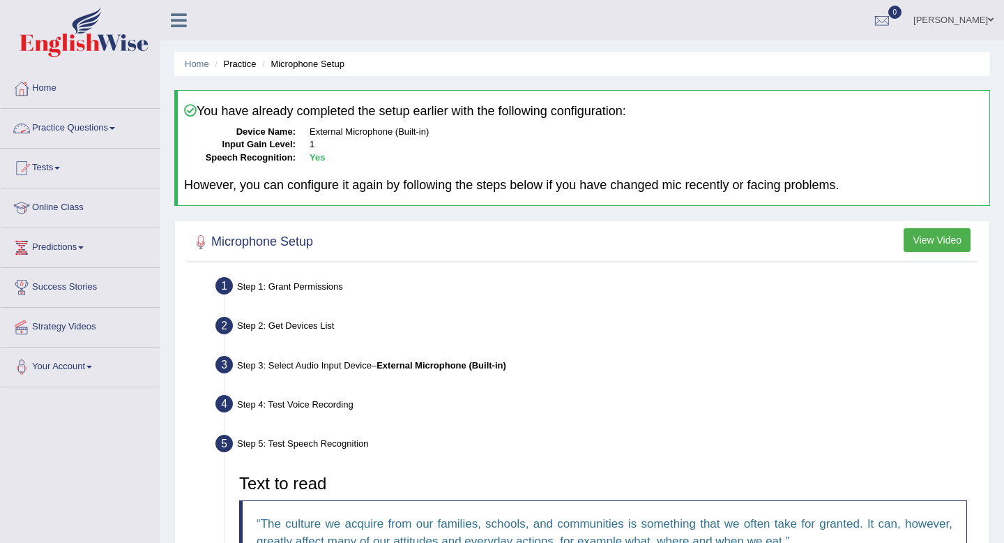
click at [74, 127] on link "Practice Questions" at bounding box center [80, 126] width 159 height 35
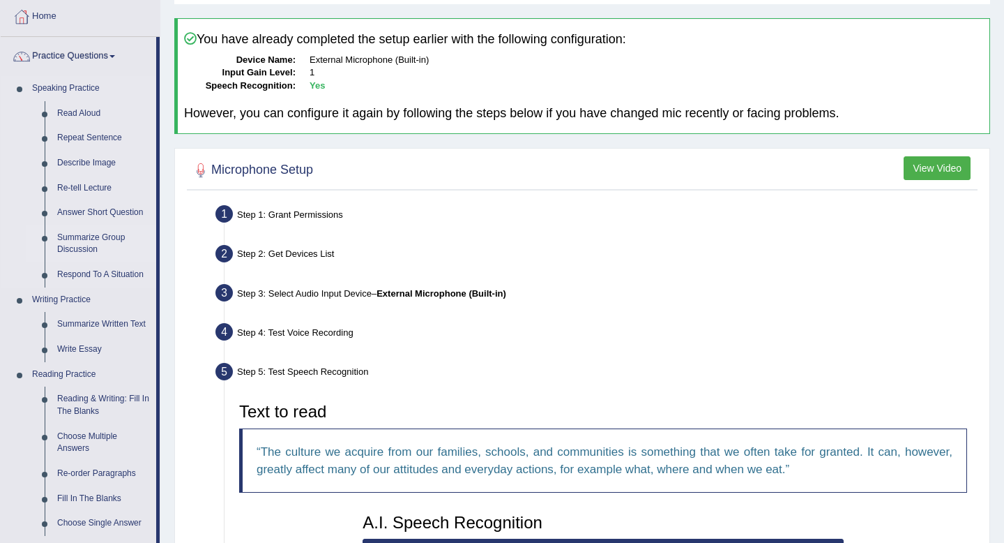
scroll to position [77, 0]
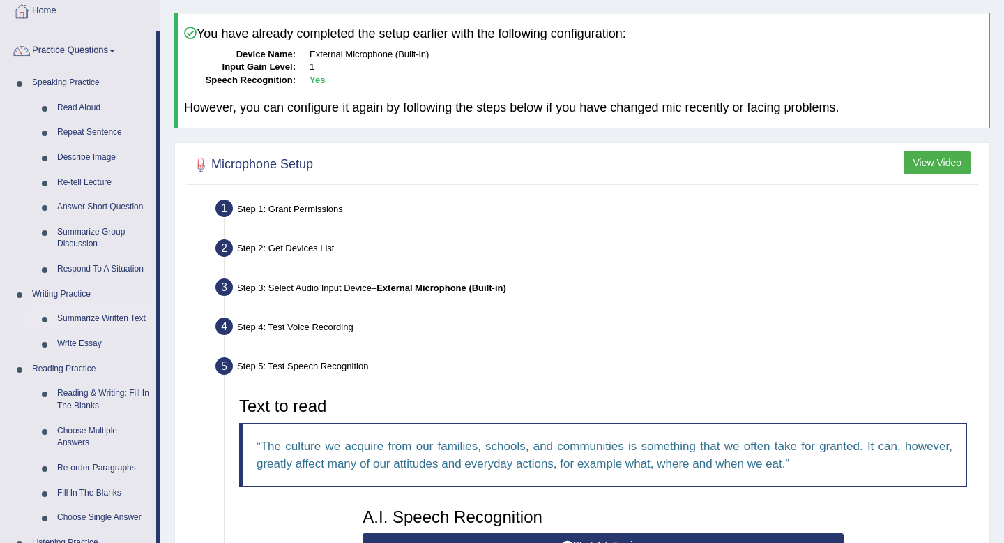
click at [84, 317] on link "Summarize Written Text" at bounding box center [103, 318] width 105 height 25
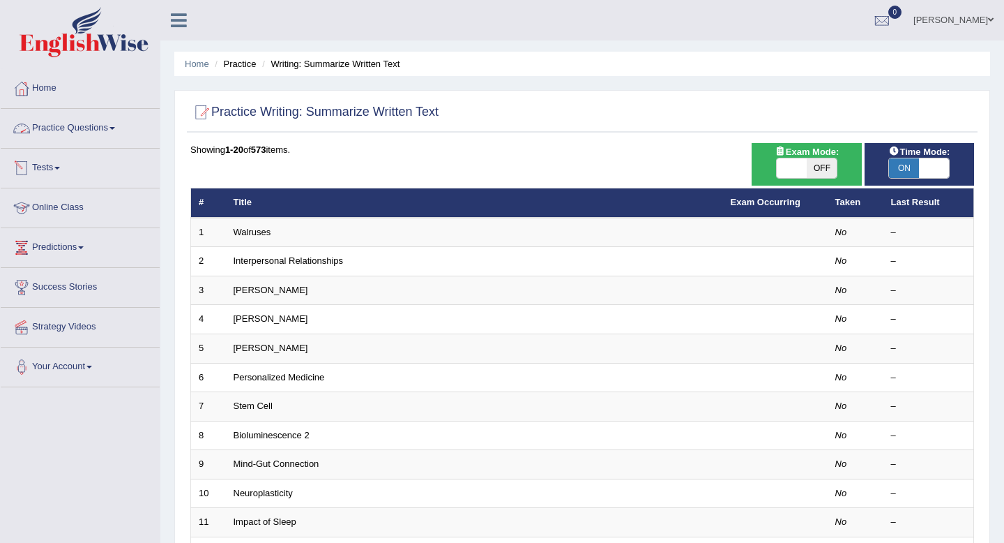
click at [96, 125] on link "Practice Questions" at bounding box center [80, 126] width 159 height 35
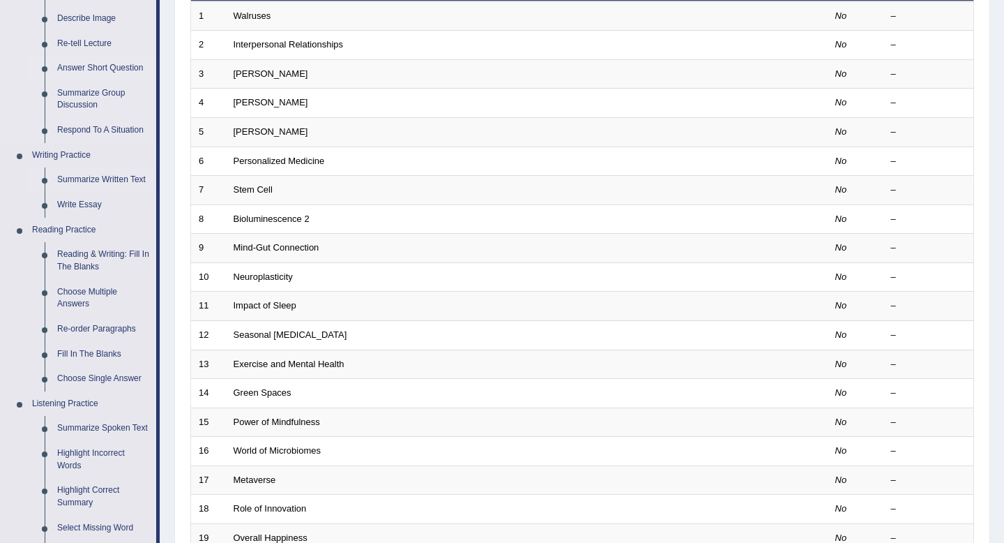
scroll to position [219, 0]
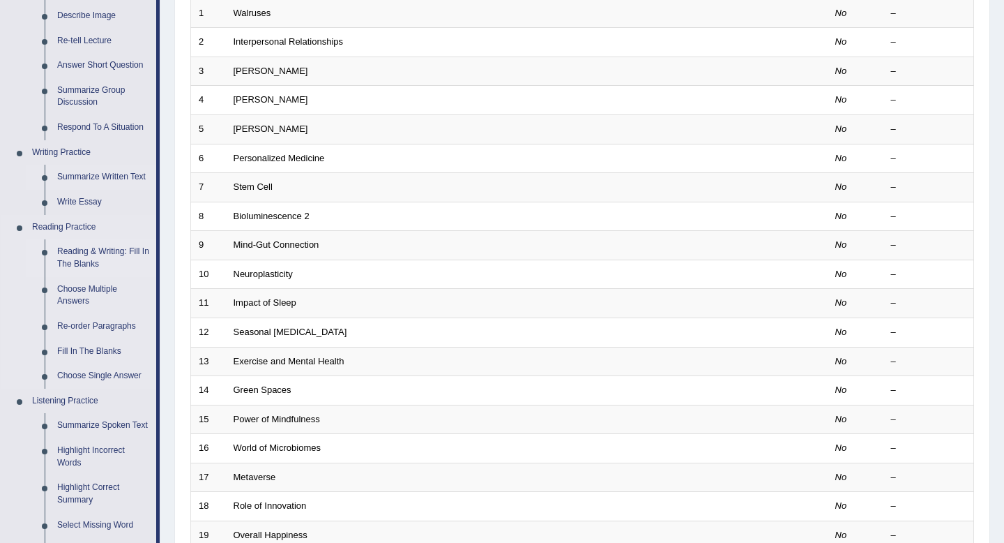
click at [109, 252] on link "Reading & Writing: Fill In The Blanks" at bounding box center [103, 257] width 105 height 37
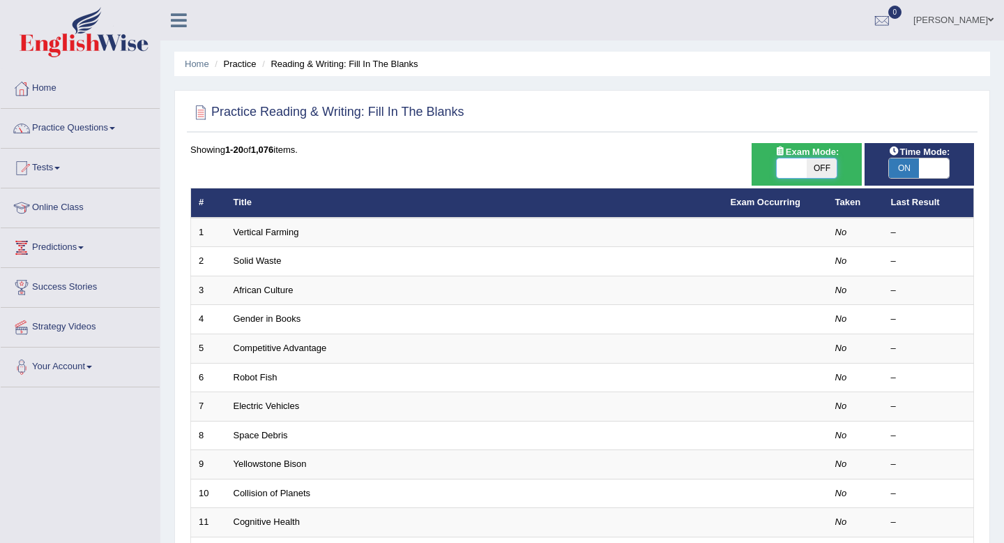
click at [795, 170] on span at bounding box center [792, 168] width 30 height 20
checkbox input "true"
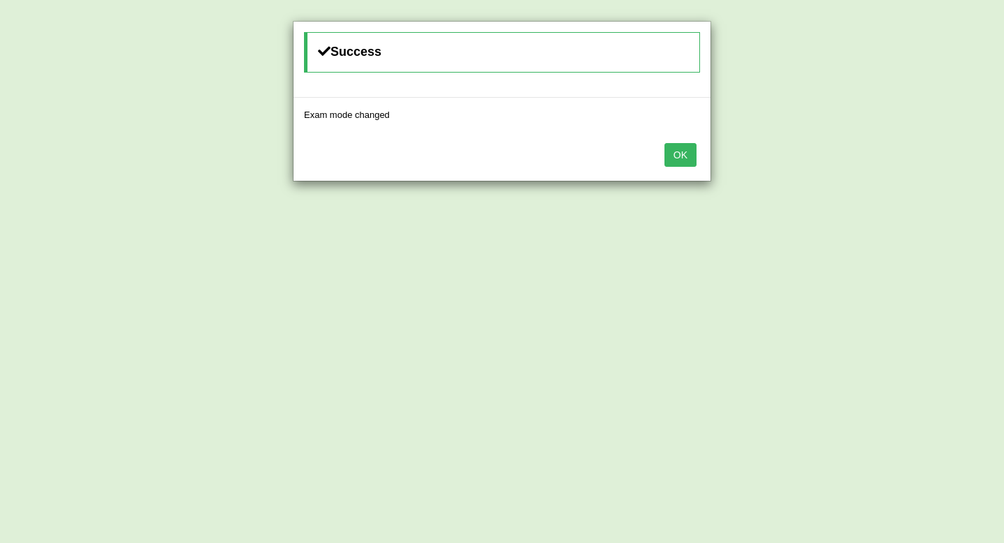
click at [685, 156] on button "OK" at bounding box center [681, 155] width 32 height 24
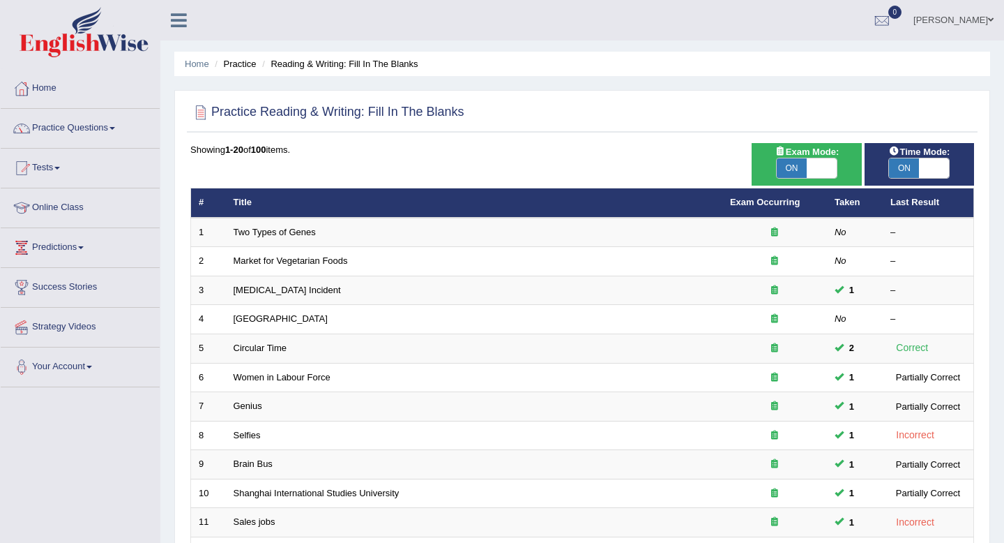
click at [915, 165] on span "ON" at bounding box center [904, 168] width 30 height 20
checkbox input "false"
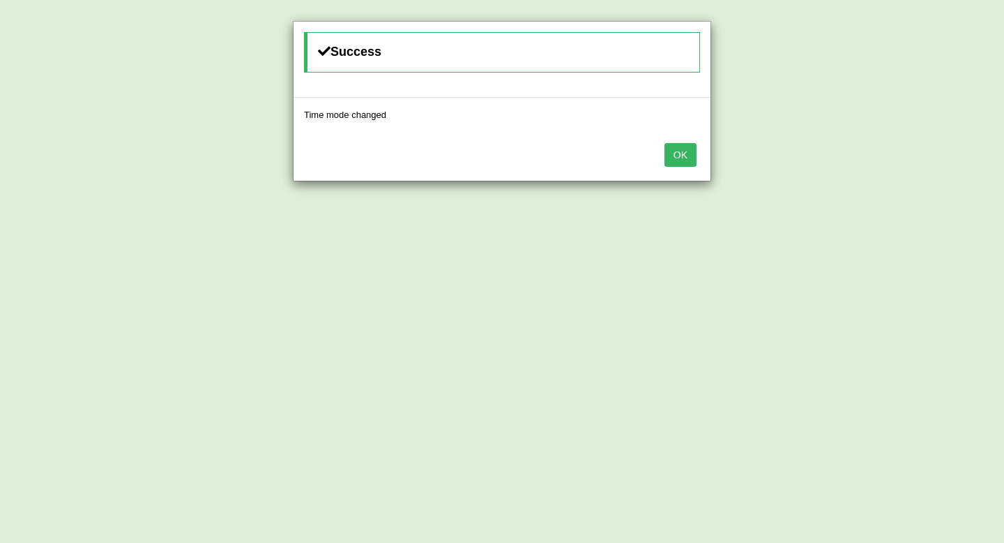
click at [680, 152] on button "OK" at bounding box center [681, 155] width 32 height 24
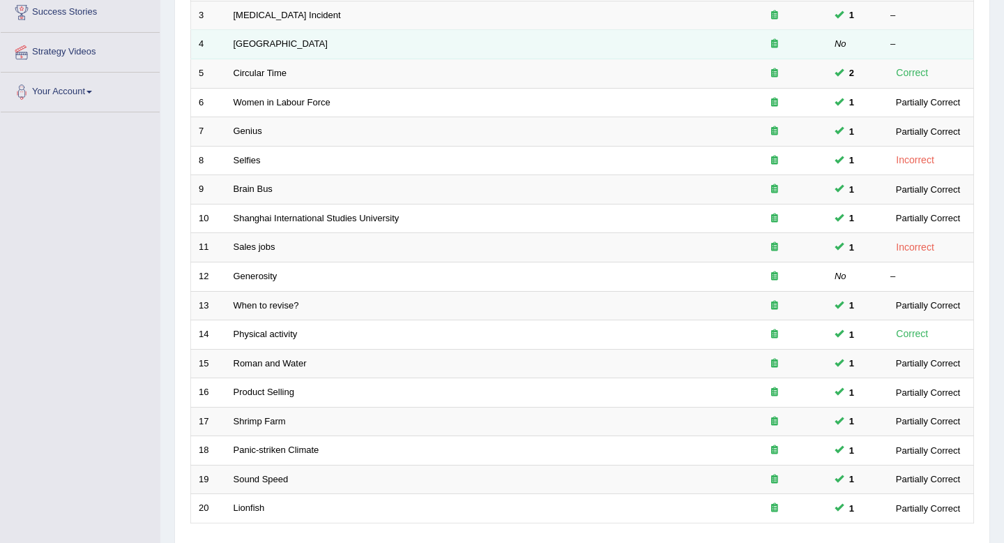
scroll to position [381, 0]
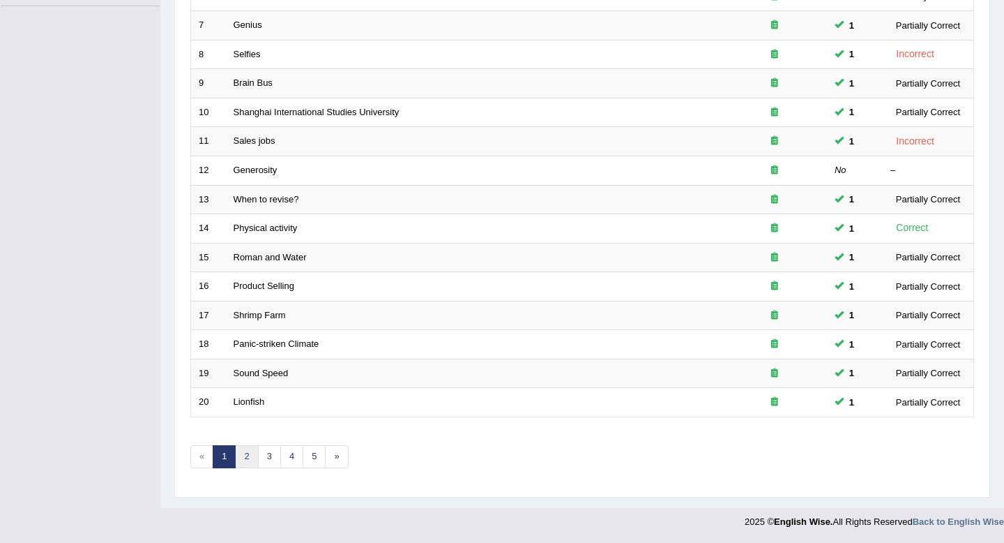
click at [248, 459] on link "2" at bounding box center [246, 456] width 23 height 23
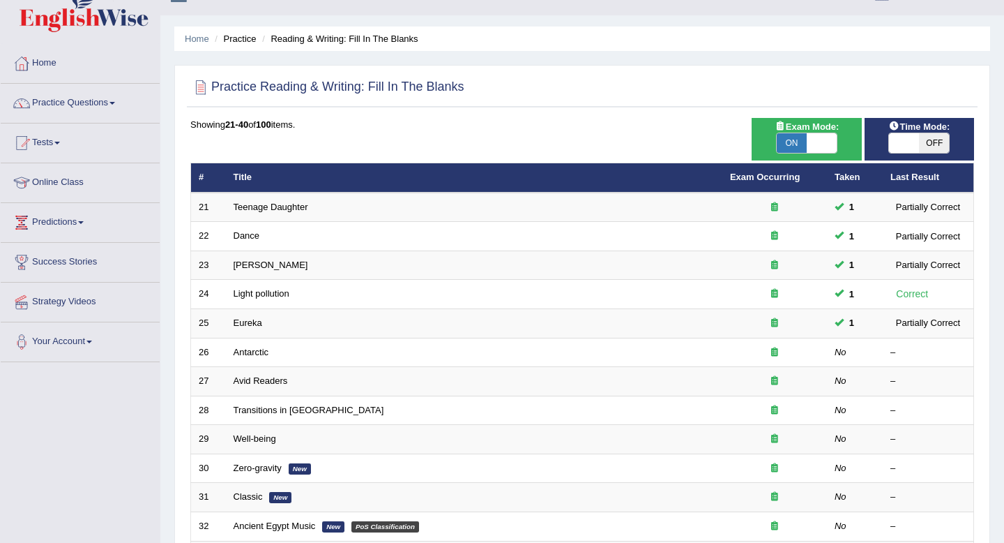
scroll to position [28, 0]
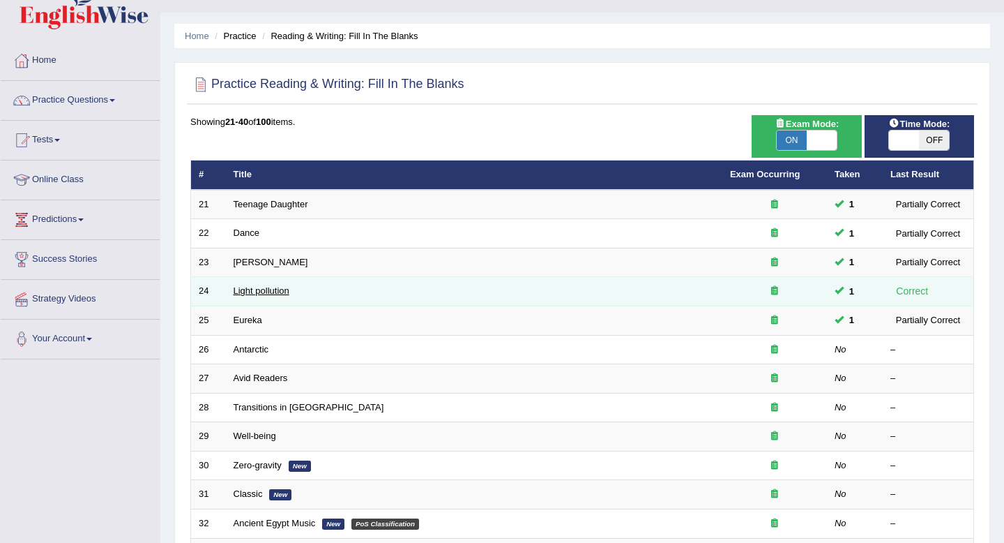
click at [284, 295] on link "Light pollution" at bounding box center [262, 290] width 56 height 10
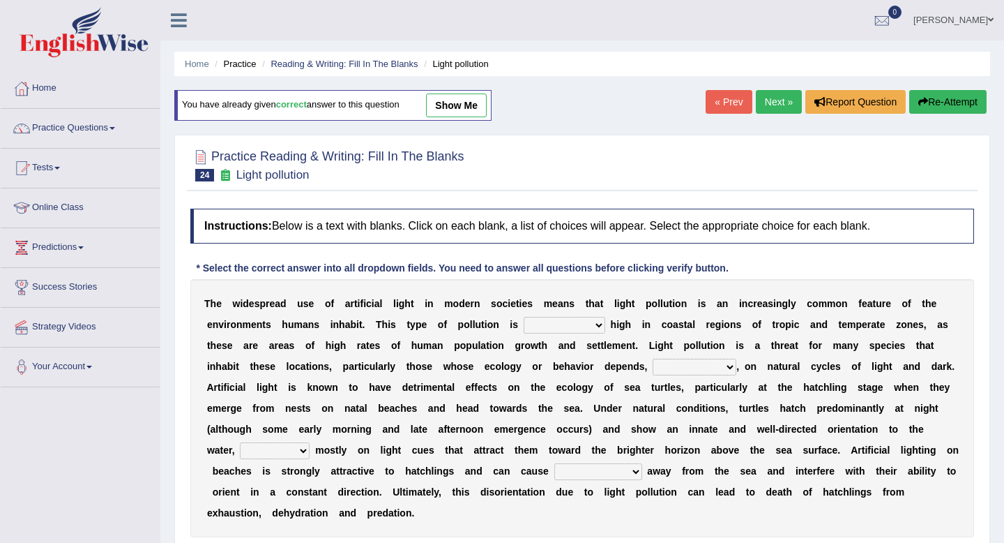
click at [464, 98] on link "show me" at bounding box center [456, 105] width 61 height 24
select select "exceptionally"
select select "in some way"
select select "relying"
select select "them to move"
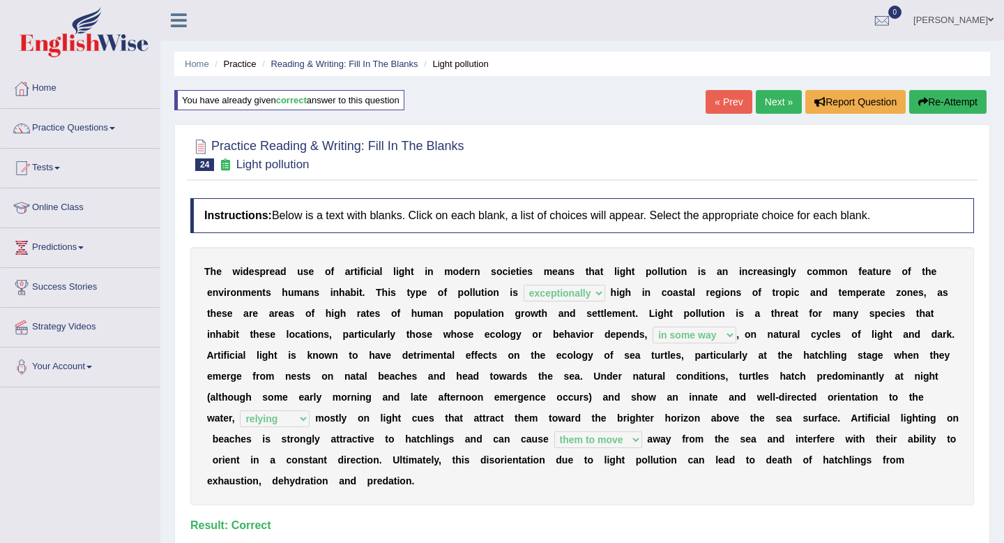
click at [772, 101] on link "Next »" at bounding box center [779, 102] width 46 height 24
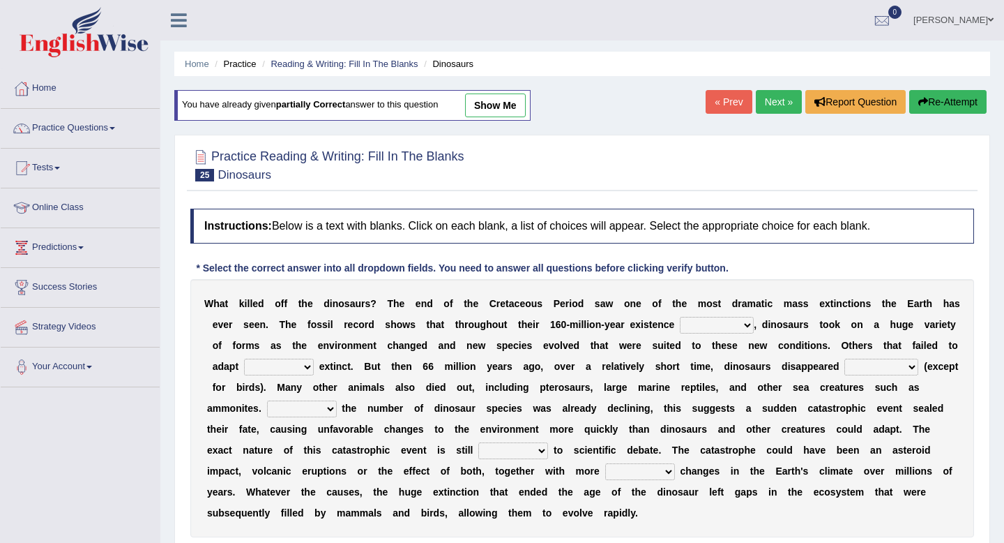
click at [510, 103] on link "show me" at bounding box center [495, 105] width 61 height 24
select select "extent"
select select "went"
select select "completely"
select select "Because"
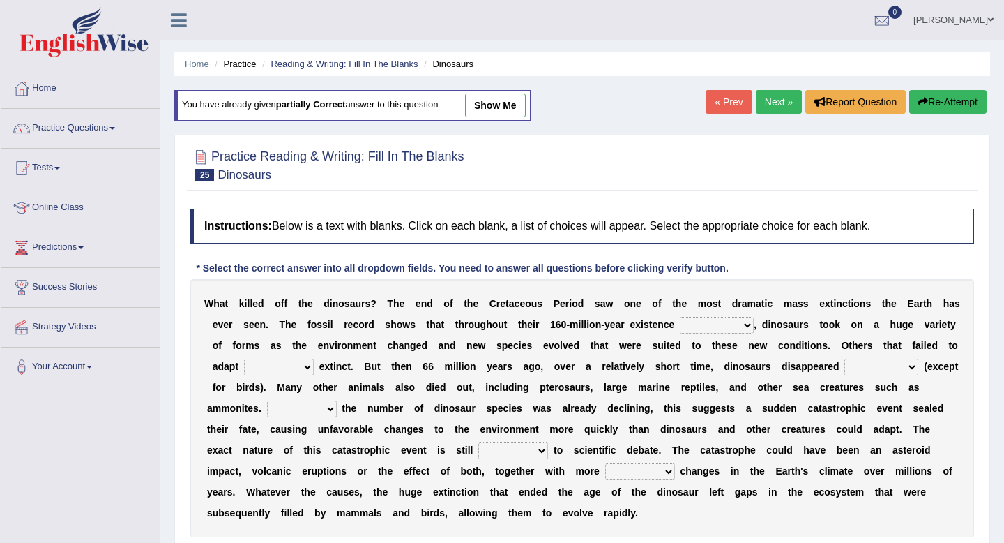
select select "open"
select select "gradual"
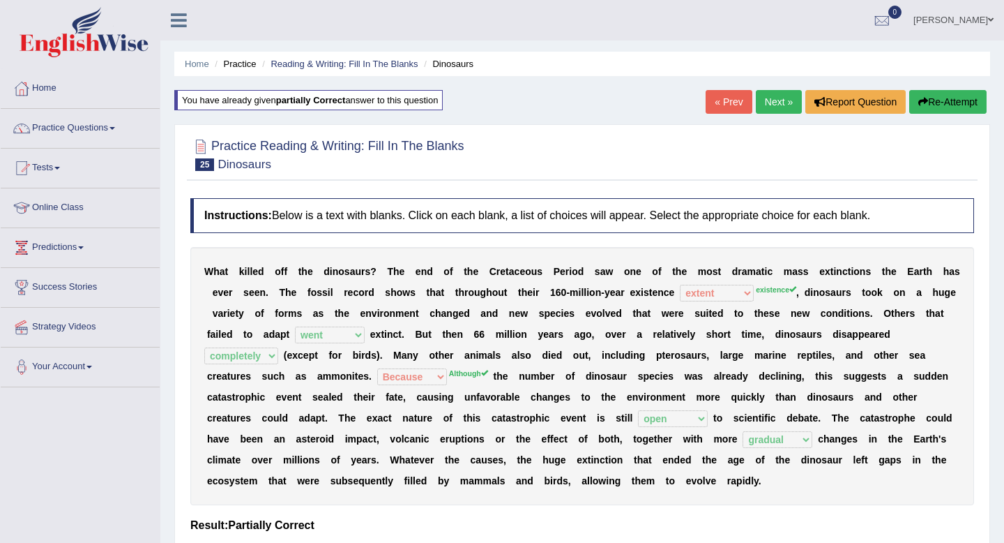
click at [765, 98] on link "Next »" at bounding box center [779, 102] width 46 height 24
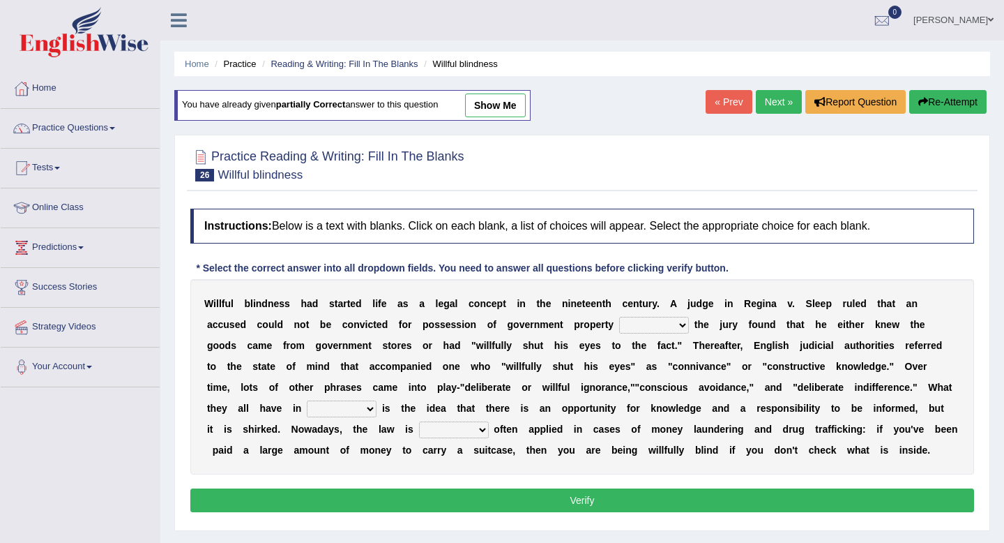
click at [482, 112] on link "show me" at bounding box center [495, 105] width 61 height 24
select select "unless"
select select "total"
select select "most"
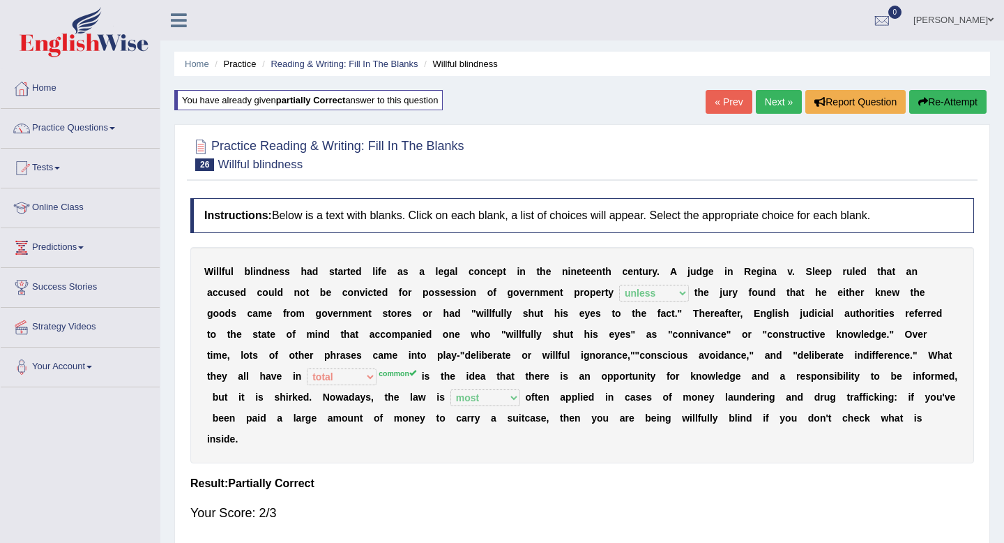
click at [769, 99] on link "Next »" at bounding box center [779, 102] width 46 height 24
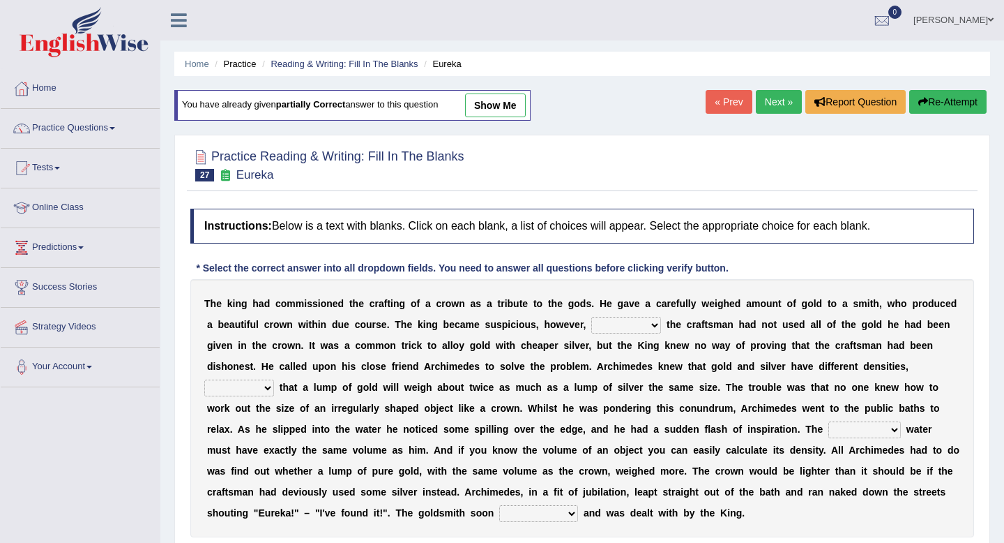
click at [503, 105] on link "show me" at bounding box center [495, 105] width 61 height 24
select select "thus"
select select "to mean"
select select "disposed"
select select "confessed"
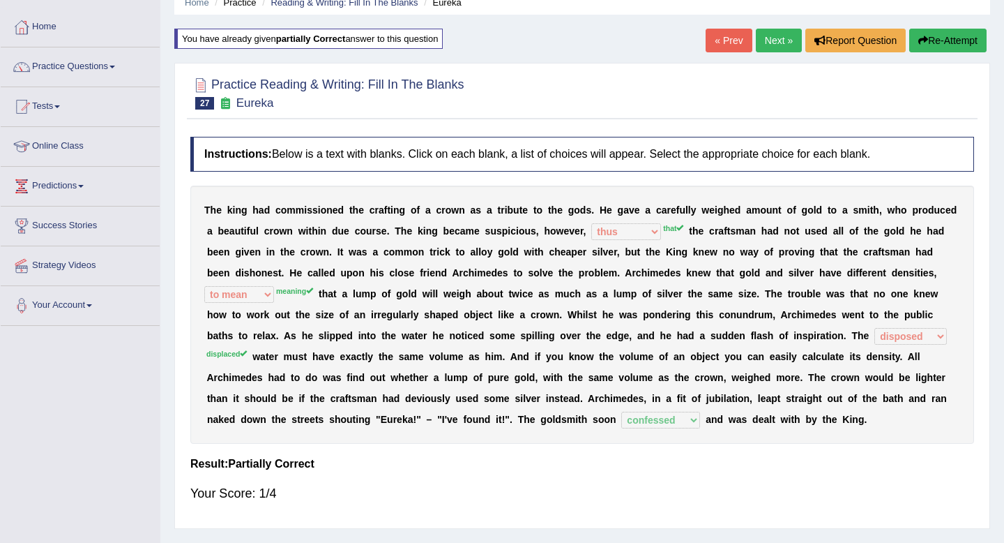
scroll to position [62, 0]
click at [778, 40] on link "Next »" at bounding box center [779, 40] width 46 height 24
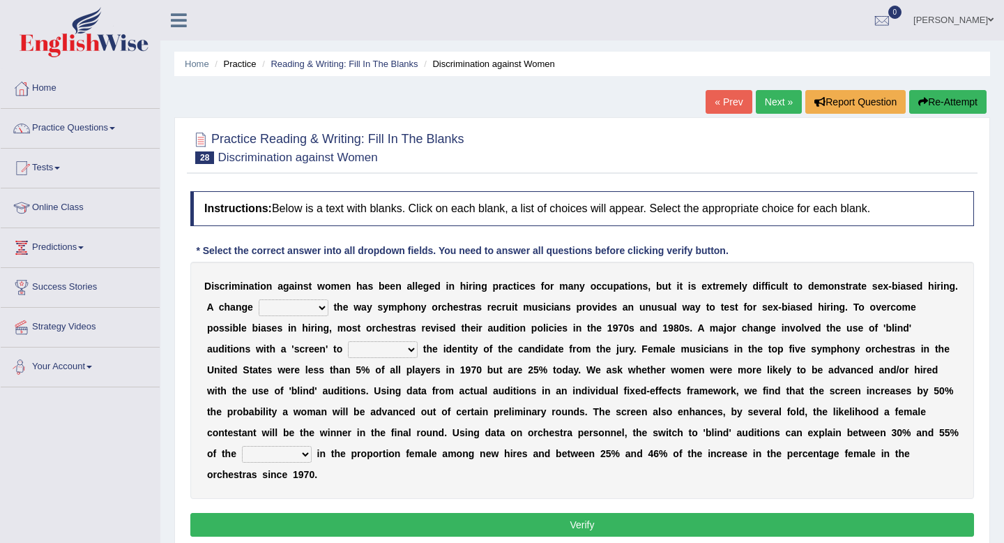
click at [319, 306] on select "around beyond in by" at bounding box center [294, 307] width 70 height 17
select select "around"
click at [259, 299] on select "around beyond in by" at bounding box center [294, 307] width 70 height 17
click at [348, 350] on select "conceal contain cancel check" at bounding box center [383, 349] width 70 height 17
select select "check"
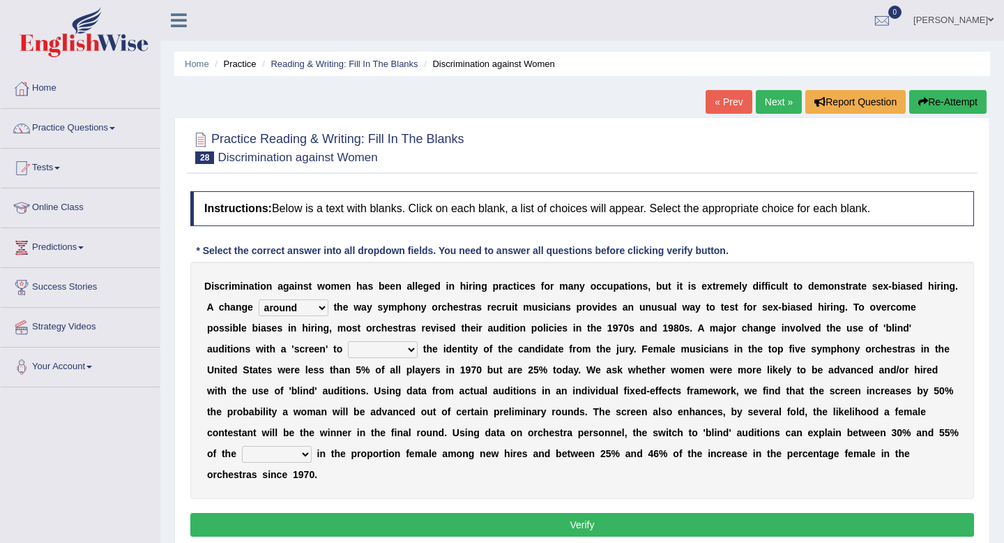
click at [348, 341] on select "conceal contain cancel check" at bounding box center [383, 349] width 70 height 17
click at [312, 446] on select "decrease number increase amount" at bounding box center [277, 454] width 70 height 17
select select "number"
click at [312, 446] on select "decrease number increase amount" at bounding box center [277, 454] width 70 height 17
click at [590, 513] on button "Verify" at bounding box center [582, 525] width 784 height 24
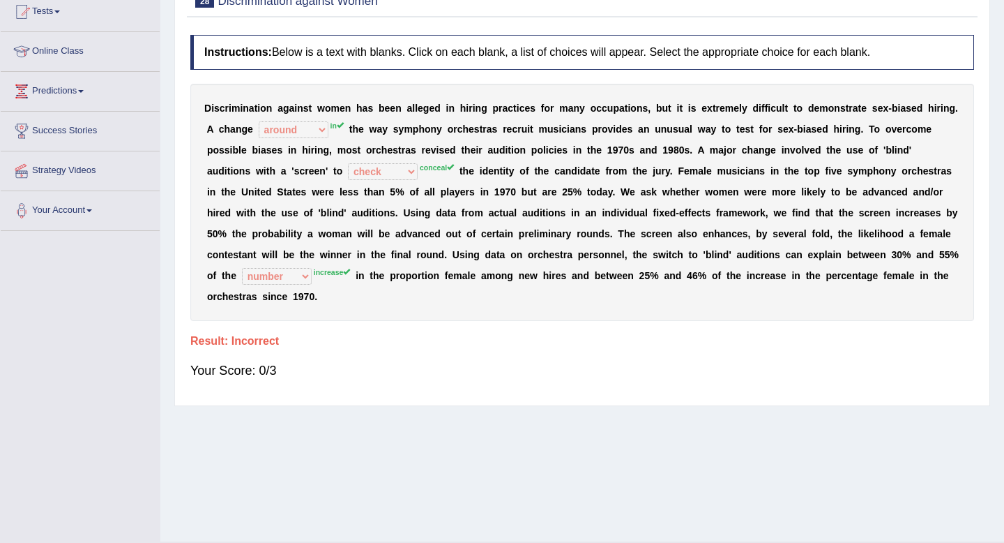
scroll to position [190, 0]
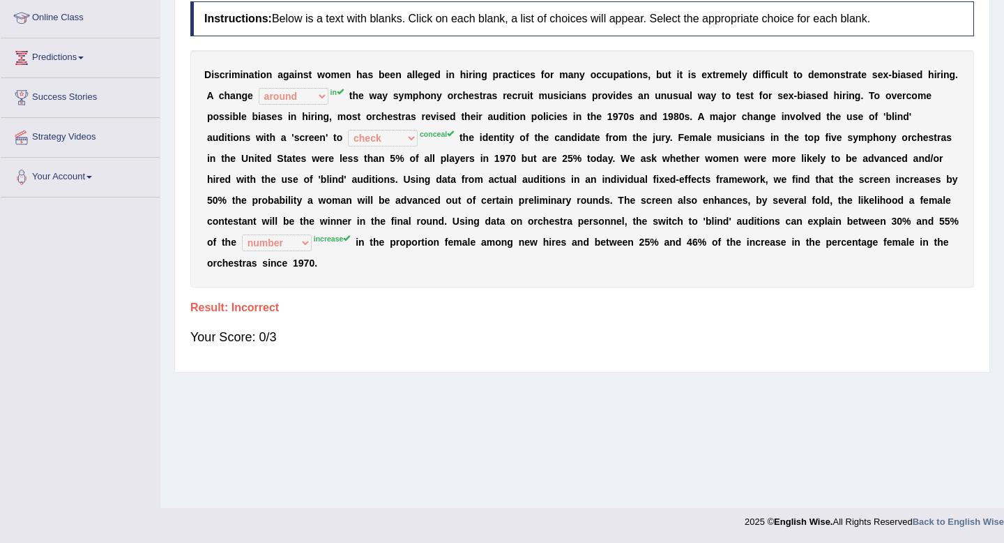
click at [204, 73] on b "D" at bounding box center [207, 74] width 7 height 11
drag, startPoint x: 202, startPoint y: 68, endPoint x: 216, endPoint y: 96, distance: 31.2
click at [216, 96] on div "D i s c r i m i n a t i o n a g a i n s t w o m e n h a s b e e n a l l e g e d…" at bounding box center [582, 168] width 784 height 237
click at [202, 67] on div "D i s c r i m i n a t i o n a g a i n s t w o m e n h a s b e e n a l l e g e d…" at bounding box center [582, 168] width 784 height 237
drag, startPoint x: 202, startPoint y: 67, endPoint x: 236, endPoint y: 116, distance: 59.6
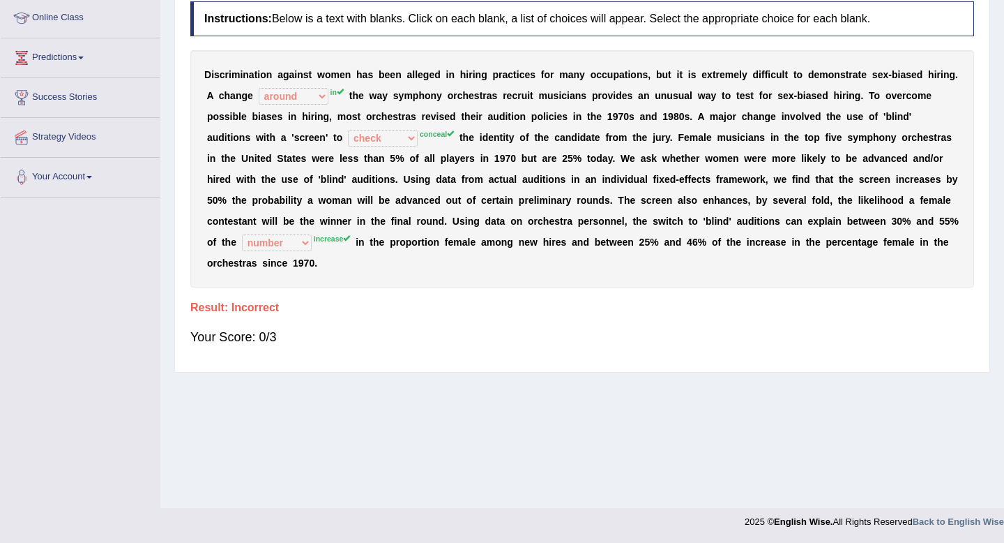
click at [236, 116] on div "D i s c r i m i n a t i o n a g a i n s t w o m e n h a s b e e n a l l e g e d…" at bounding box center [582, 168] width 784 height 237
click at [202, 66] on div "D i s c r i m i n a t i o n a g a i n s t w o m e n h a s b e e n a l l e g e d…" at bounding box center [582, 168] width 784 height 237
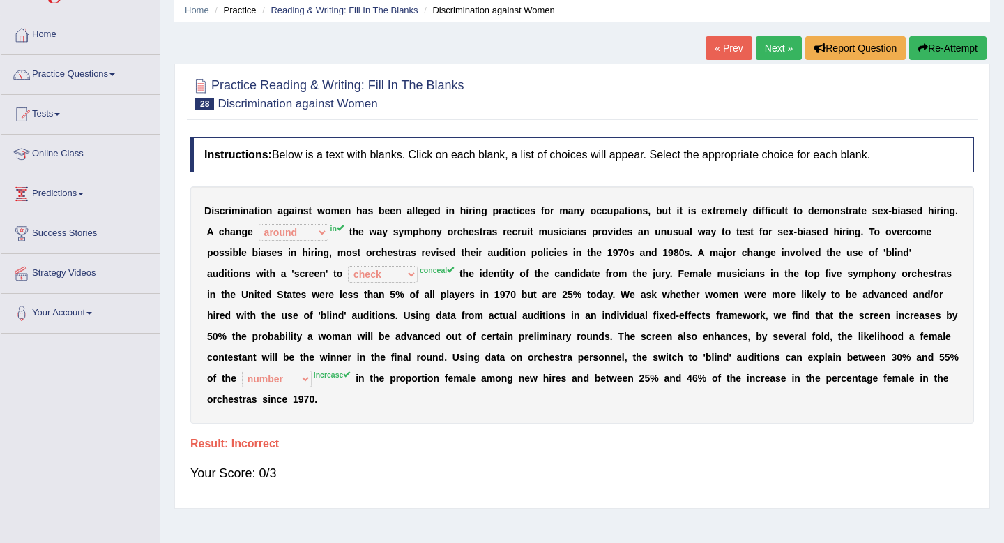
scroll to position [45, 0]
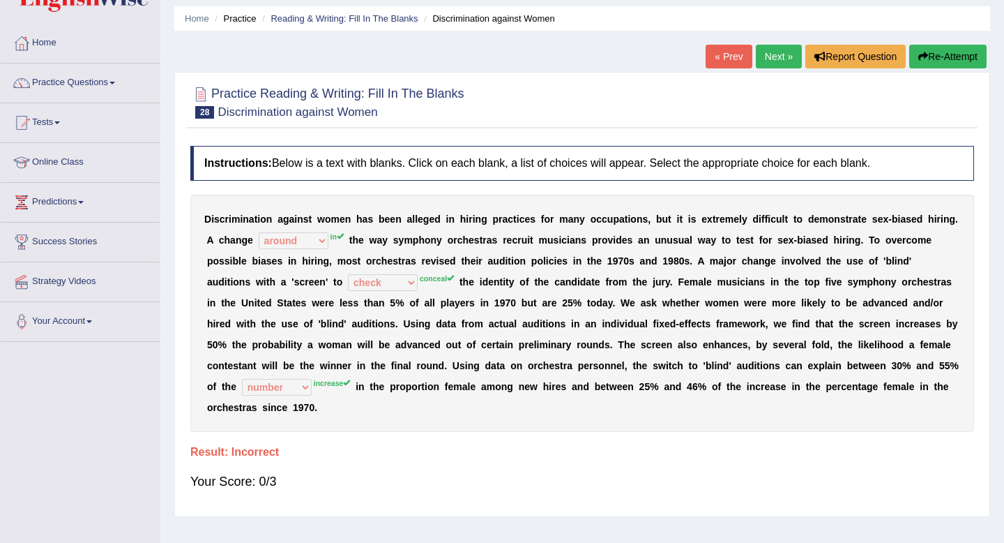
click at [220, 110] on small "Discrimination against Women" at bounding box center [298, 111] width 160 height 13
click at [281, 379] on div "D i s c r i m i n a t i o n a g a i n s t w o m e n h a s b e e n a l l e g e d…" at bounding box center [582, 313] width 784 height 237
click at [282, 234] on div "D i s c r i m i n a t i o n a g a i n s t w o m e n h a s b e e n a l l e g e d…" at bounding box center [582, 313] width 784 height 237
click at [763, 61] on link "Next »" at bounding box center [779, 57] width 46 height 24
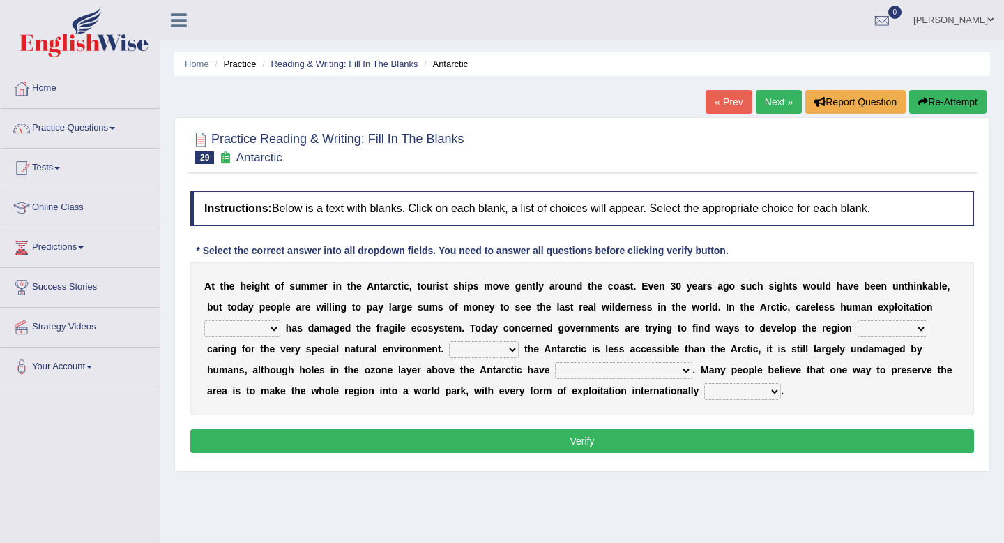
click at [727, 100] on link "« Prev" at bounding box center [729, 102] width 46 height 24
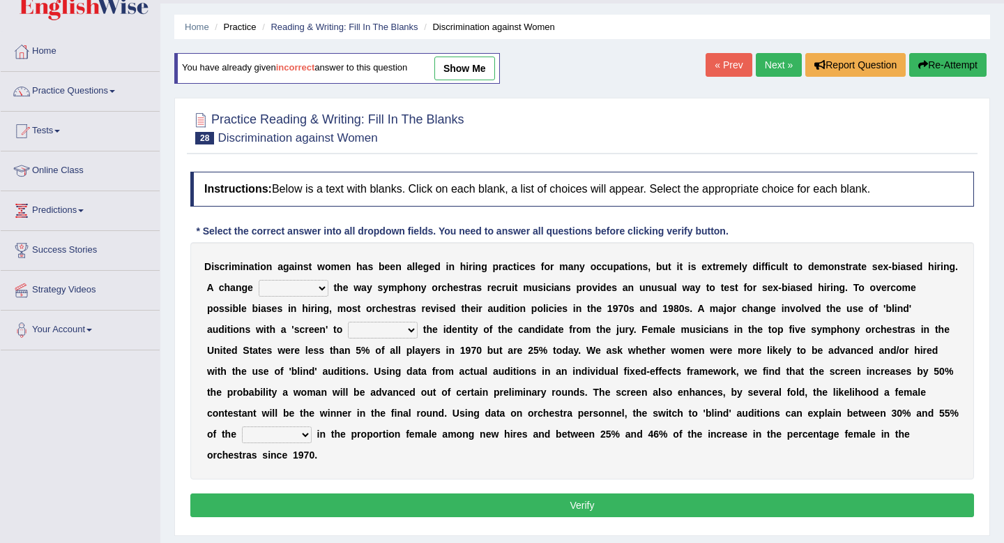
scroll to position [43, 0]
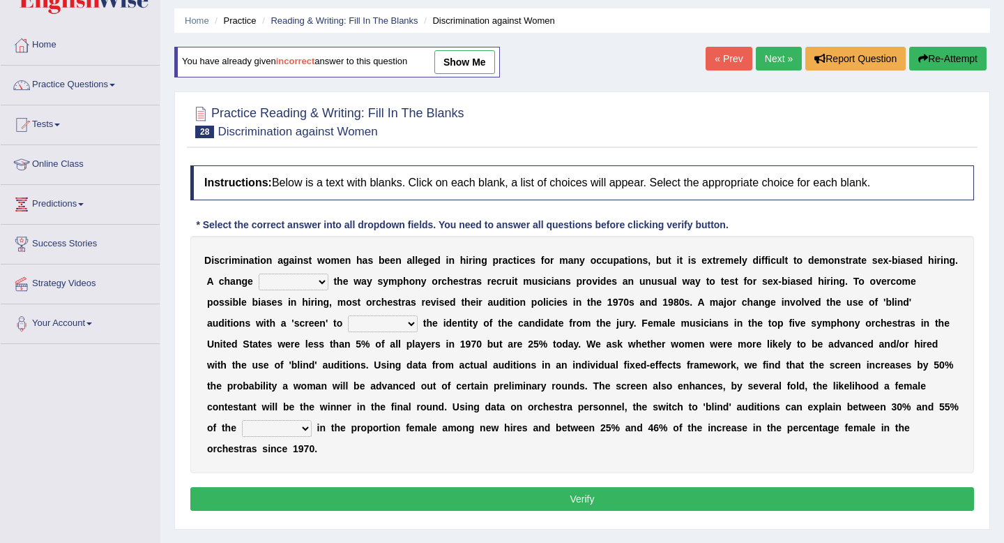
click at [474, 60] on link "show me" at bounding box center [464, 62] width 61 height 24
select select "around"
select select "check"
select select "number"
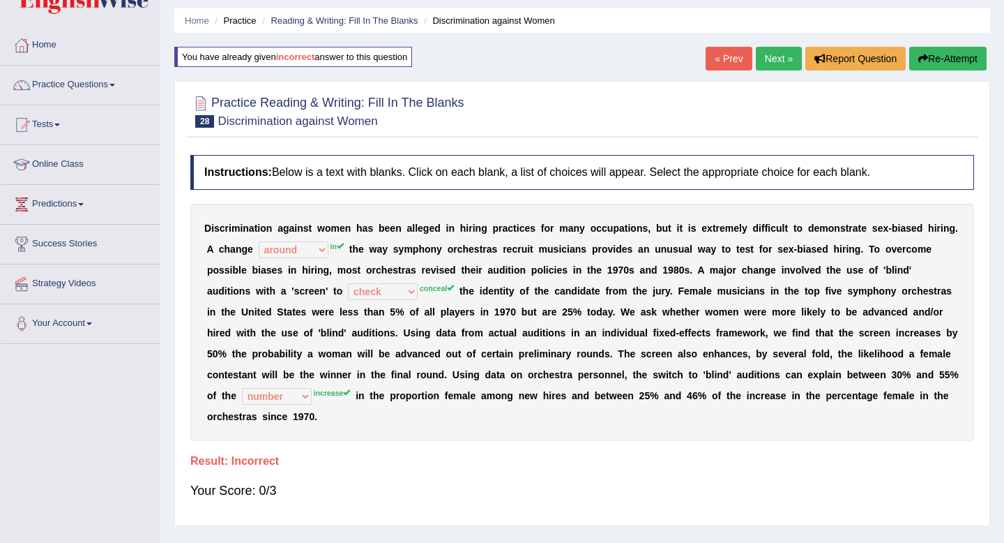
drag, startPoint x: 204, startPoint y: 222, endPoint x: 242, endPoint y: 296, distance: 82.3
click at [241, 296] on div "D i s c r i m i n a t i o n a g a i n s t w o m e n h a s b e e n a l l e g e d…" at bounding box center [582, 322] width 784 height 237
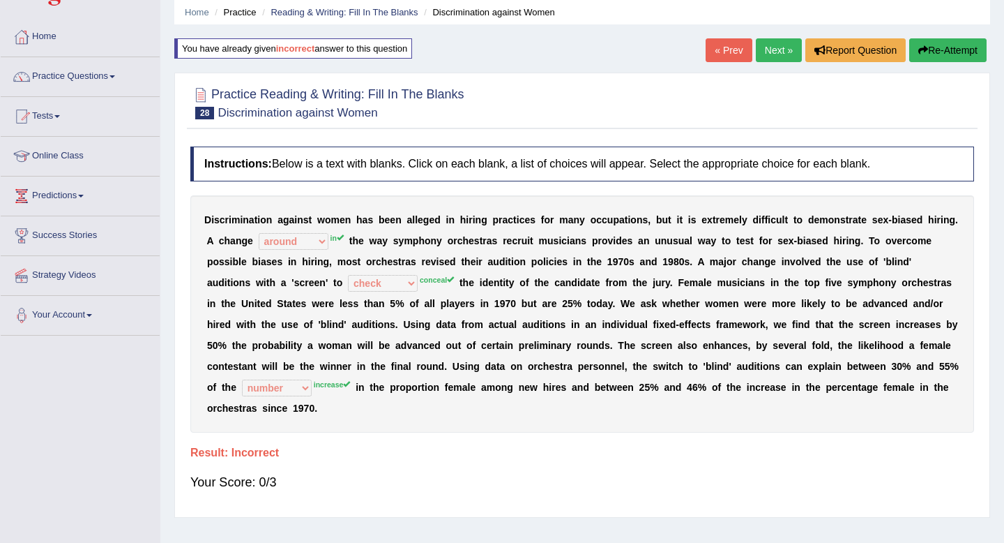
scroll to position [0, 0]
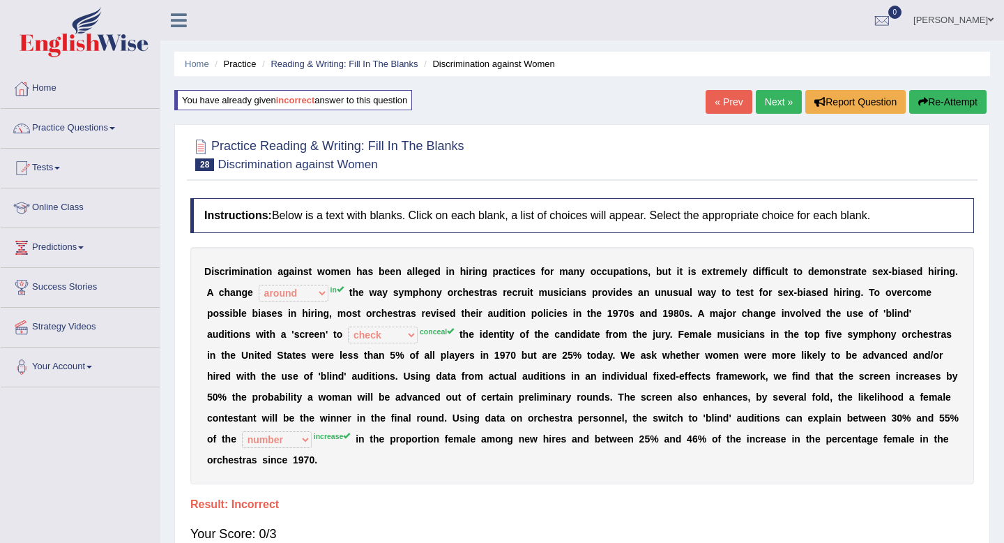
click at [944, 109] on button "Re-Attempt" at bounding box center [947, 102] width 77 height 24
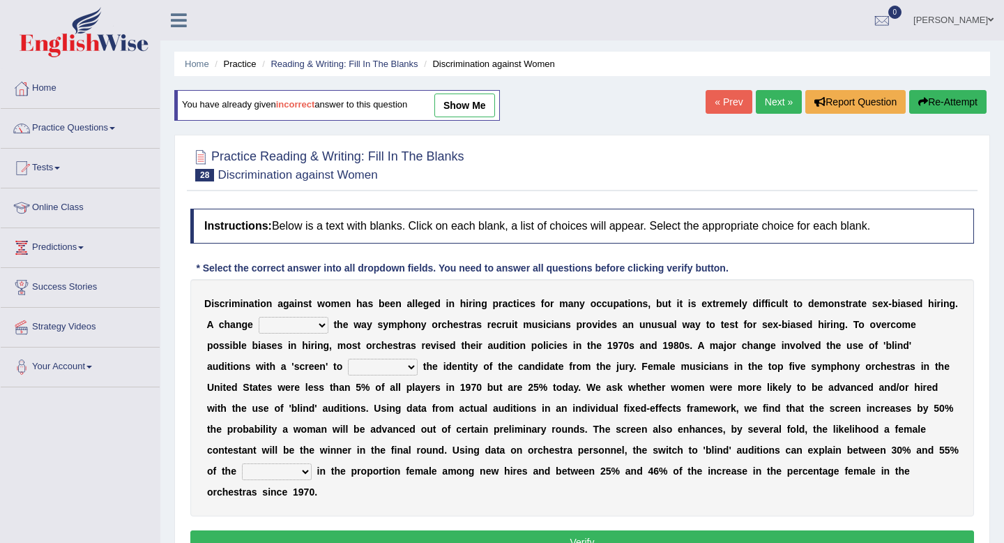
drag, startPoint x: 209, startPoint y: 299, endPoint x: 345, endPoint y: 500, distance: 243.0
click at [345, 500] on div "Instructions: Below is a text with blanks. Click on each blank, a list of choic…" at bounding box center [582, 383] width 791 height 363
click at [468, 108] on link "show me" at bounding box center [464, 105] width 61 height 24
select select "around"
select select "check"
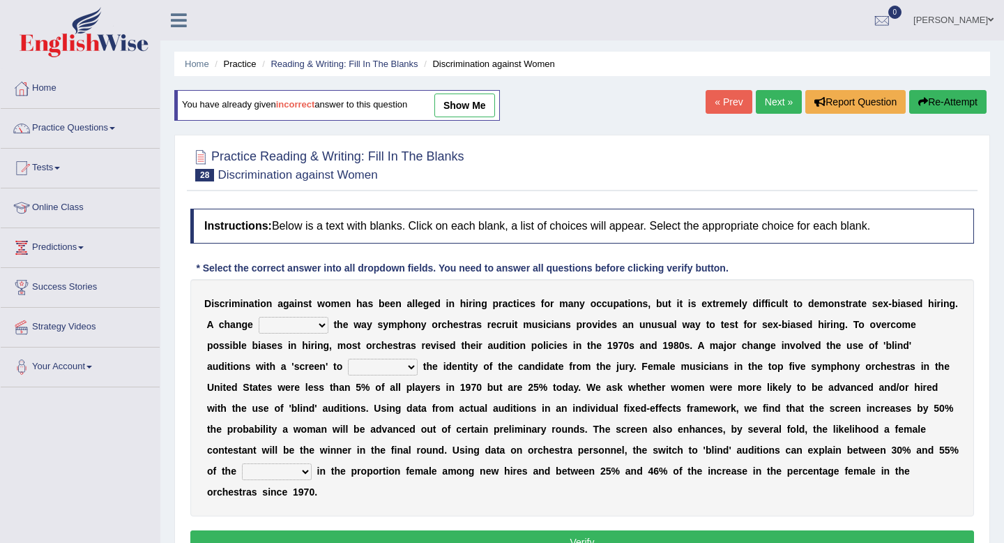
select select "number"
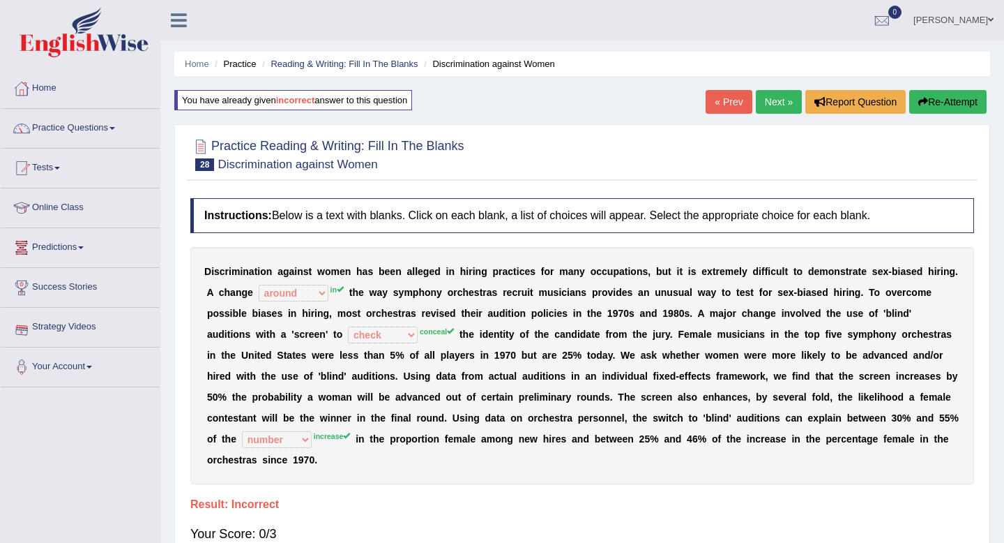
drag, startPoint x: 201, startPoint y: 271, endPoint x: 313, endPoint y: 508, distance: 262.4
click at [313, 508] on div "Instructions: Below is a text with blanks. Click on each blank, a list of choic…" at bounding box center [582, 376] width 791 height 370
click at [769, 103] on link "Next »" at bounding box center [779, 102] width 46 height 24
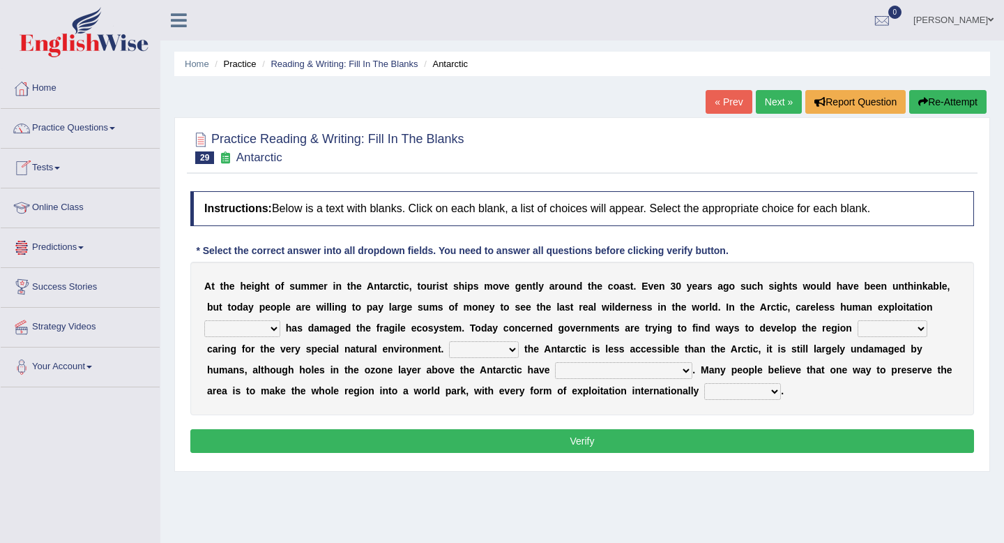
click at [270, 327] on select "in the future ever before on one side in the past" at bounding box center [242, 328] width 76 height 17
select select "in the past"
click at [204, 320] on select "in the future ever before on one side in the past" at bounding box center [242, 328] width 76 height 17
click at [914, 328] on select "while whereas even though" at bounding box center [893, 328] width 70 height 17
click at [921, 330] on select "while whereas even though" at bounding box center [893, 328] width 70 height 17
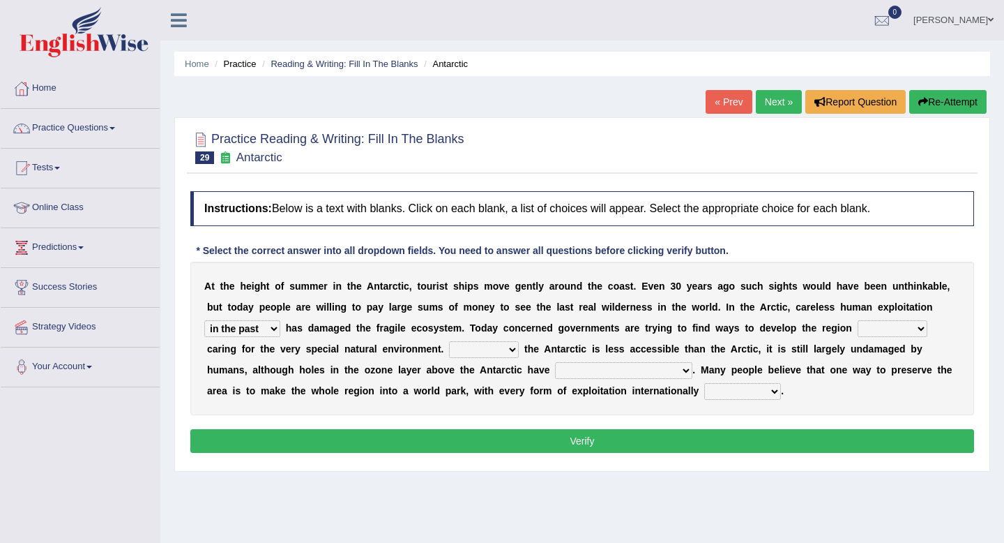
click at [907, 330] on select "while whereas even though" at bounding box center [893, 328] width 70 height 17
select select "while"
click at [858, 320] on select "while whereas even though" at bounding box center [893, 328] width 70 height 17
click at [907, 331] on select "while whereas even though" at bounding box center [893, 328] width 70 height 17
click at [510, 351] on select "Because Whether Unless Besides" at bounding box center [484, 349] width 70 height 17
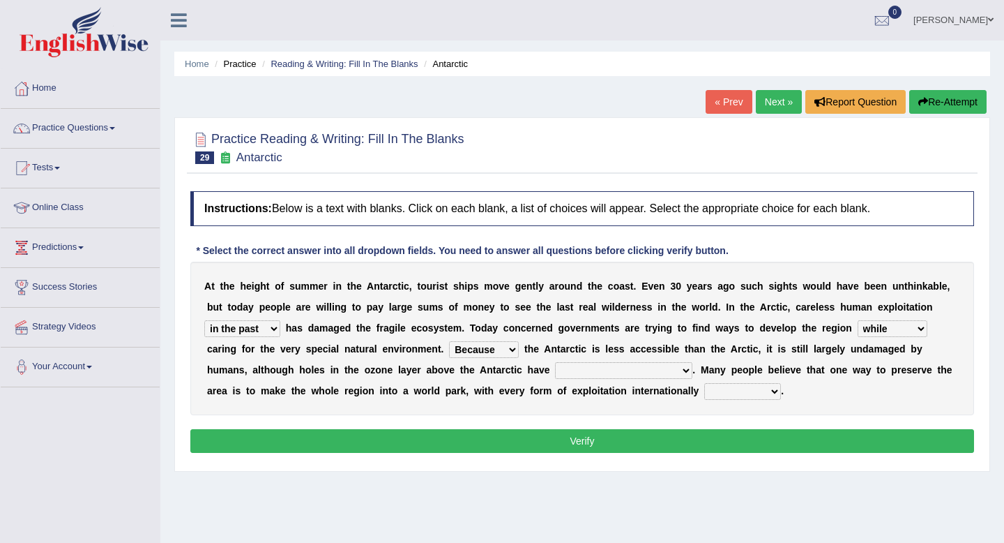
click at [449, 341] on select "Because Whether Unless Besides" at bounding box center [484, 349] width 70 height 17
click at [511, 349] on select "Because Whether Unless Besides" at bounding box center [484, 349] width 70 height 17
select select "Besides"
click at [449, 341] on select "Because Whether Unless Besides" at bounding box center [484, 349] width 70 height 17
click at [626, 370] on select "yet discovered ever discovered already been discovered already been discovering" at bounding box center [623, 370] width 137 height 17
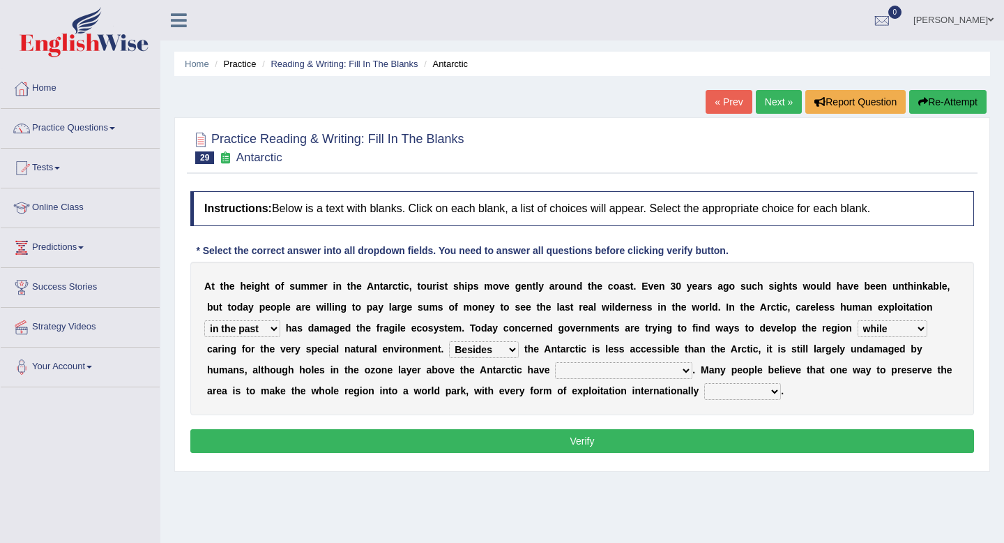
select select "already been discovered"
click at [555, 362] on select "yet discovered ever discovered already been discovered already been discovering" at bounding box center [623, 370] width 137 height 17
click at [760, 393] on select "expanded spanned banned transformed" at bounding box center [742, 391] width 77 height 17
select select "expanded"
click at [704, 383] on select "expanded spanned banned transformed" at bounding box center [742, 391] width 77 height 17
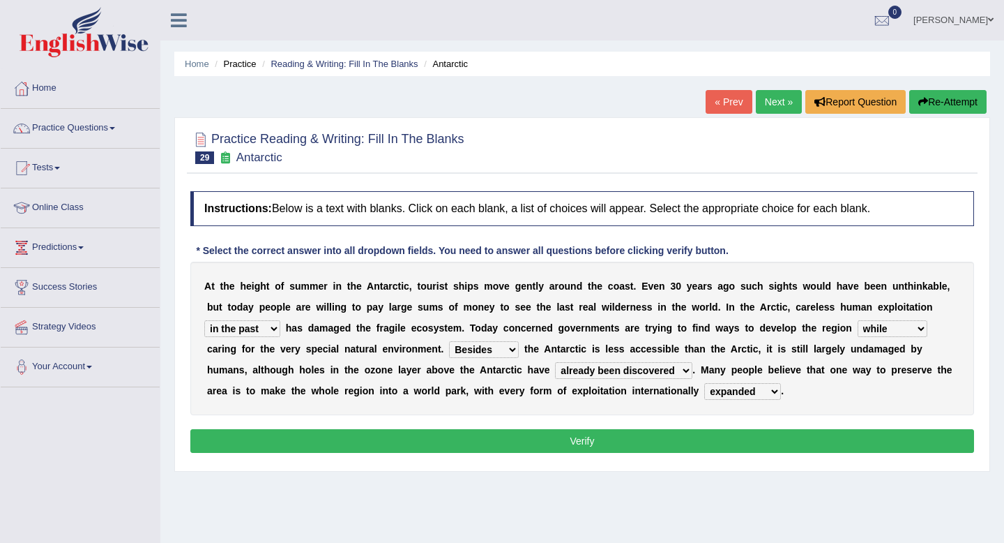
click at [753, 389] on select "expanded spanned banned transformed" at bounding box center [742, 391] width 77 height 17
click at [764, 437] on button "Verify" at bounding box center [582, 441] width 784 height 24
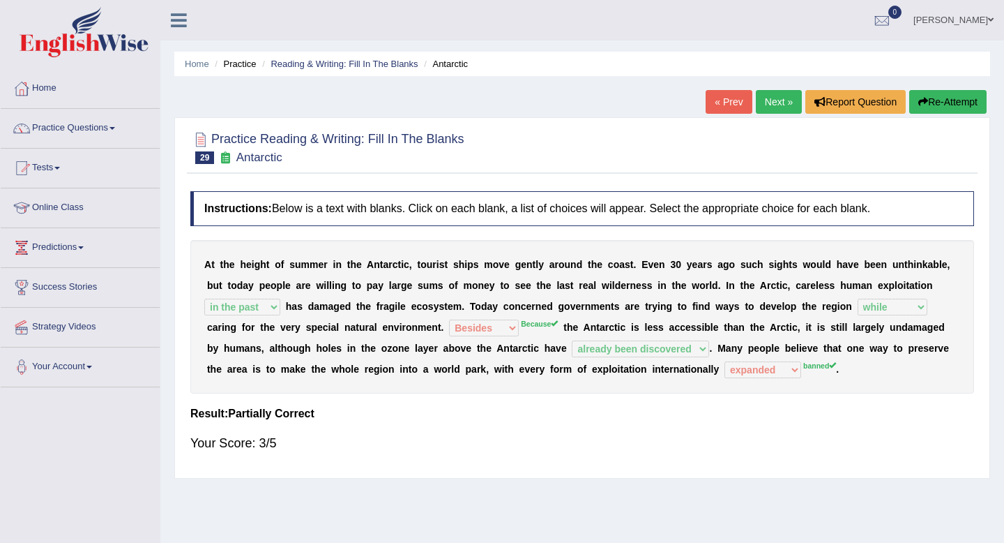
click at [769, 103] on link "Next »" at bounding box center [779, 102] width 46 height 24
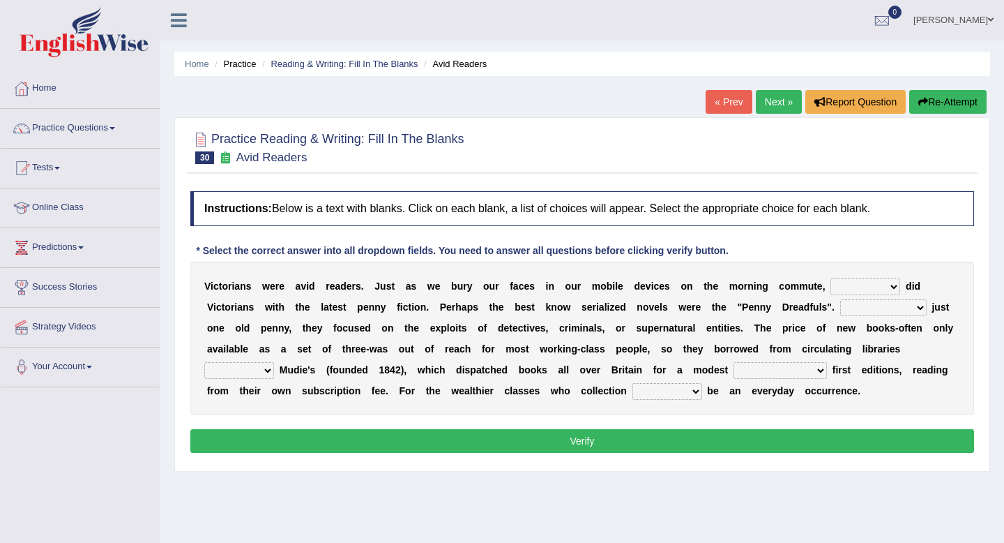
click at [884, 289] on select "either so too neither whether" at bounding box center [866, 286] width 70 height 17
click at [888, 289] on select "either so too neither whether" at bounding box center [866, 286] width 70 height 17
click at [831, 278] on select "either so too neither whether" at bounding box center [866, 286] width 70 height 17
click at [897, 284] on select "either so too neither whether" at bounding box center [866, 286] width 70 height 17
click at [889, 287] on select "either so too neither whether" at bounding box center [866, 286] width 70 height 17
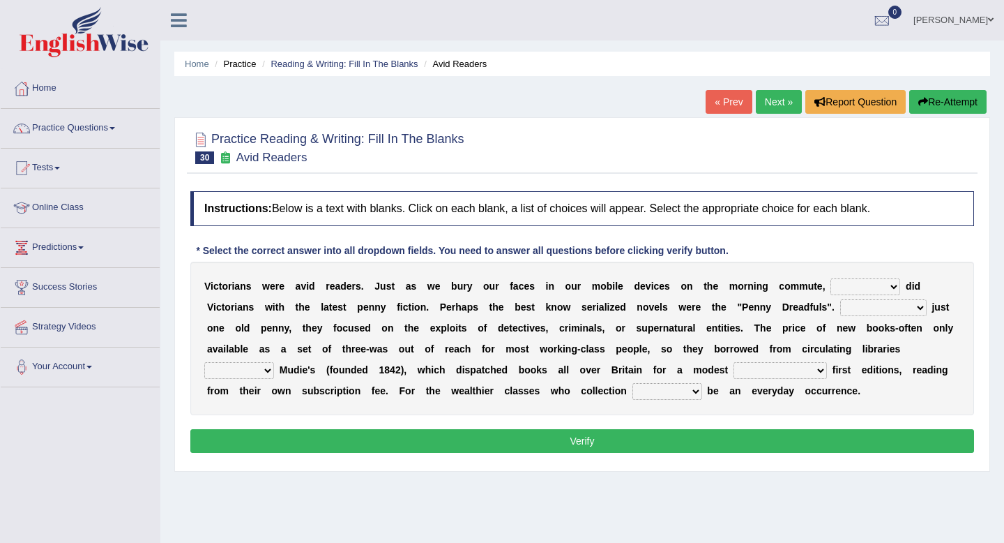
select select "so too"
click at [831, 278] on select "either so too neither whether" at bounding box center [866, 286] width 70 height 17
click at [912, 308] on select "Costed Having costed Costing Cost" at bounding box center [883, 307] width 86 height 17
click at [919, 305] on select "Costed Having costed Costing Cost" at bounding box center [883, 307] width 86 height 17
click at [910, 309] on select "Costed Having costed Costing Cost" at bounding box center [883, 307] width 86 height 17
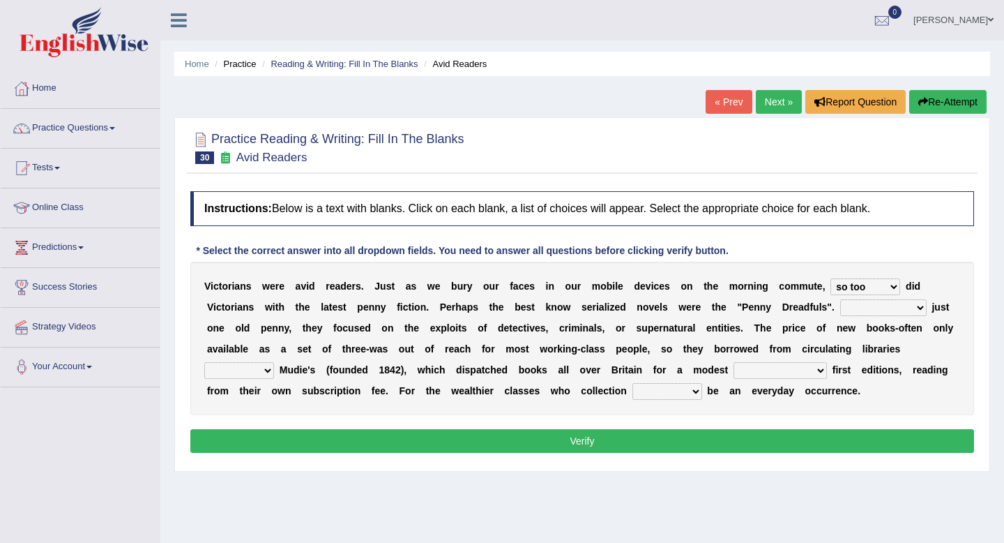
select select "Costing"
click at [840, 299] on select "Costed Having costed Costing Cost" at bounding box center [883, 307] width 86 height 17
click at [264, 372] on select "such as other than that is as to" at bounding box center [239, 370] width 70 height 17
click at [809, 372] on select "could afford afford having afforded affording" at bounding box center [780, 370] width 93 height 17
click at [268, 371] on select "such as other than that is as to" at bounding box center [239, 370] width 70 height 17
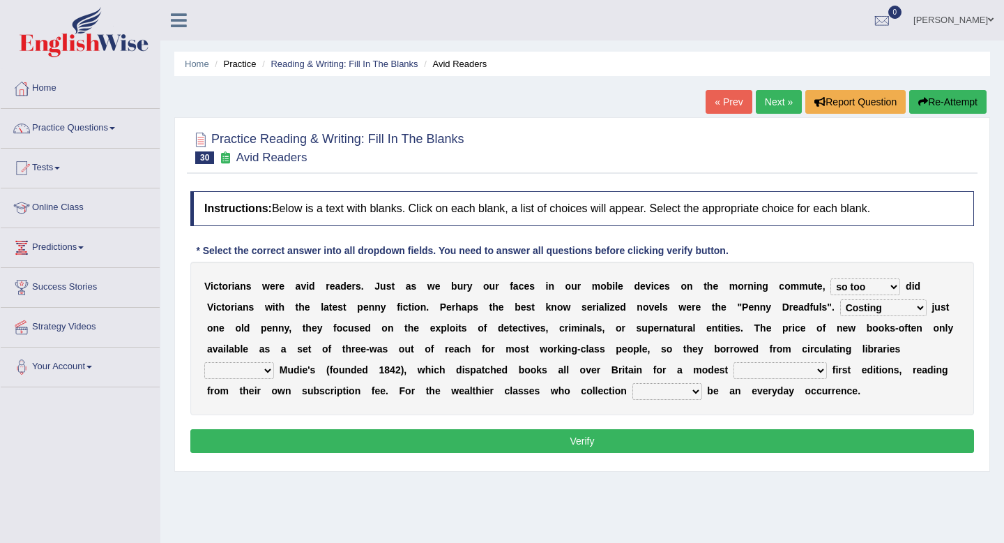
click at [268, 371] on select "such as other than that is as to" at bounding box center [239, 370] width 70 height 17
click at [266, 370] on select "such as other than that is as to" at bounding box center [239, 370] width 70 height 17
click at [204, 362] on select "such as other than that is as to" at bounding box center [239, 370] width 70 height 17
click at [268, 368] on select "such as other than that is as to" at bounding box center [239, 370] width 70 height 17
select select "such as"
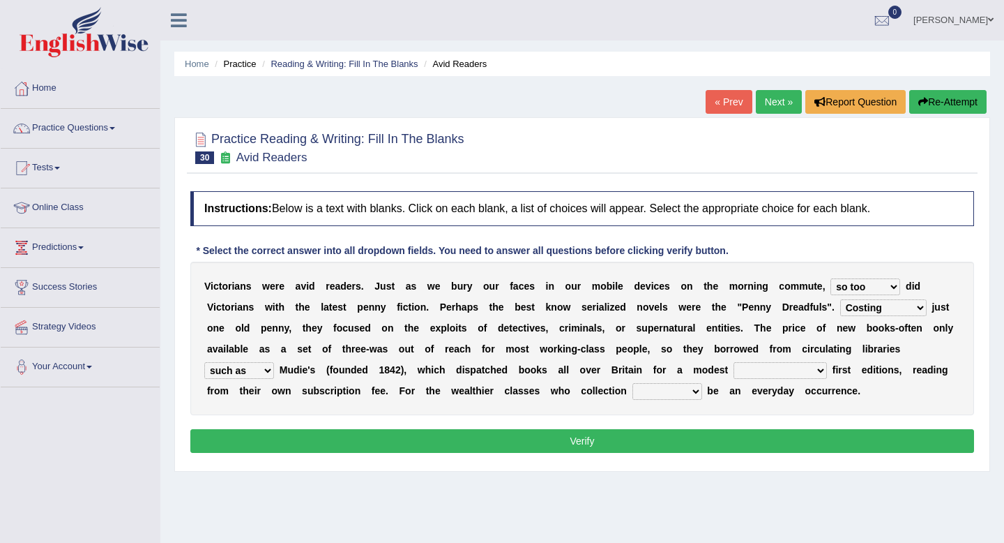
click at [204, 362] on select "such as other than that is as to" at bounding box center [239, 370] width 70 height 17
click at [814, 370] on select "could afford afford having afforded affording" at bounding box center [780, 370] width 93 height 17
click at [819, 368] on select "could afford afford having afforded affording" at bounding box center [780, 370] width 93 height 17
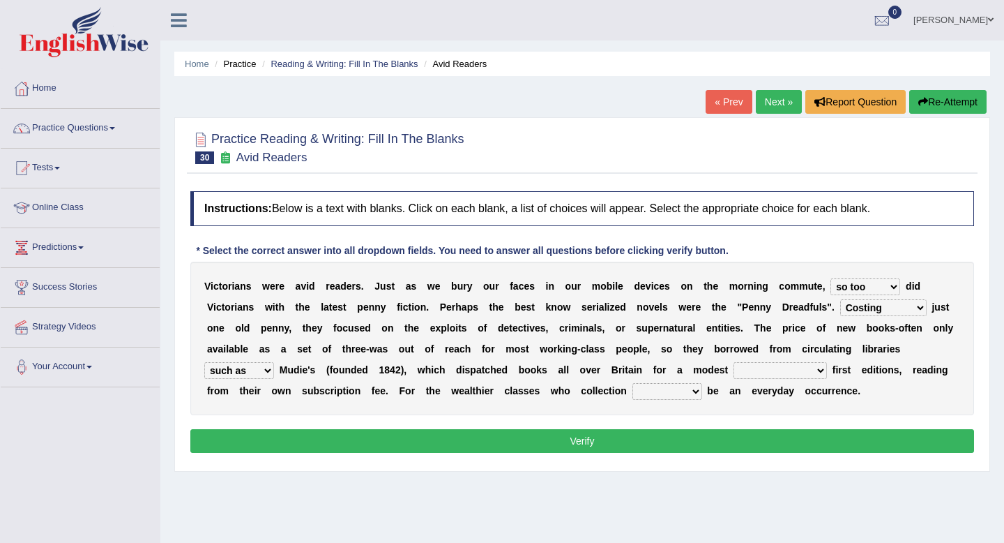
select select "affording"
click at [734, 362] on select "could afford afford having afforded affording" at bounding box center [780, 370] width 93 height 17
click at [687, 393] on select "would could should did" at bounding box center [668, 391] width 70 height 17
click at [683, 392] on select "would could should did" at bounding box center [668, 391] width 70 height 17
click at [691, 389] on select "would could should did" at bounding box center [668, 391] width 70 height 17
